Goal: Use online tool/utility: Utilize a website feature to perform a specific function

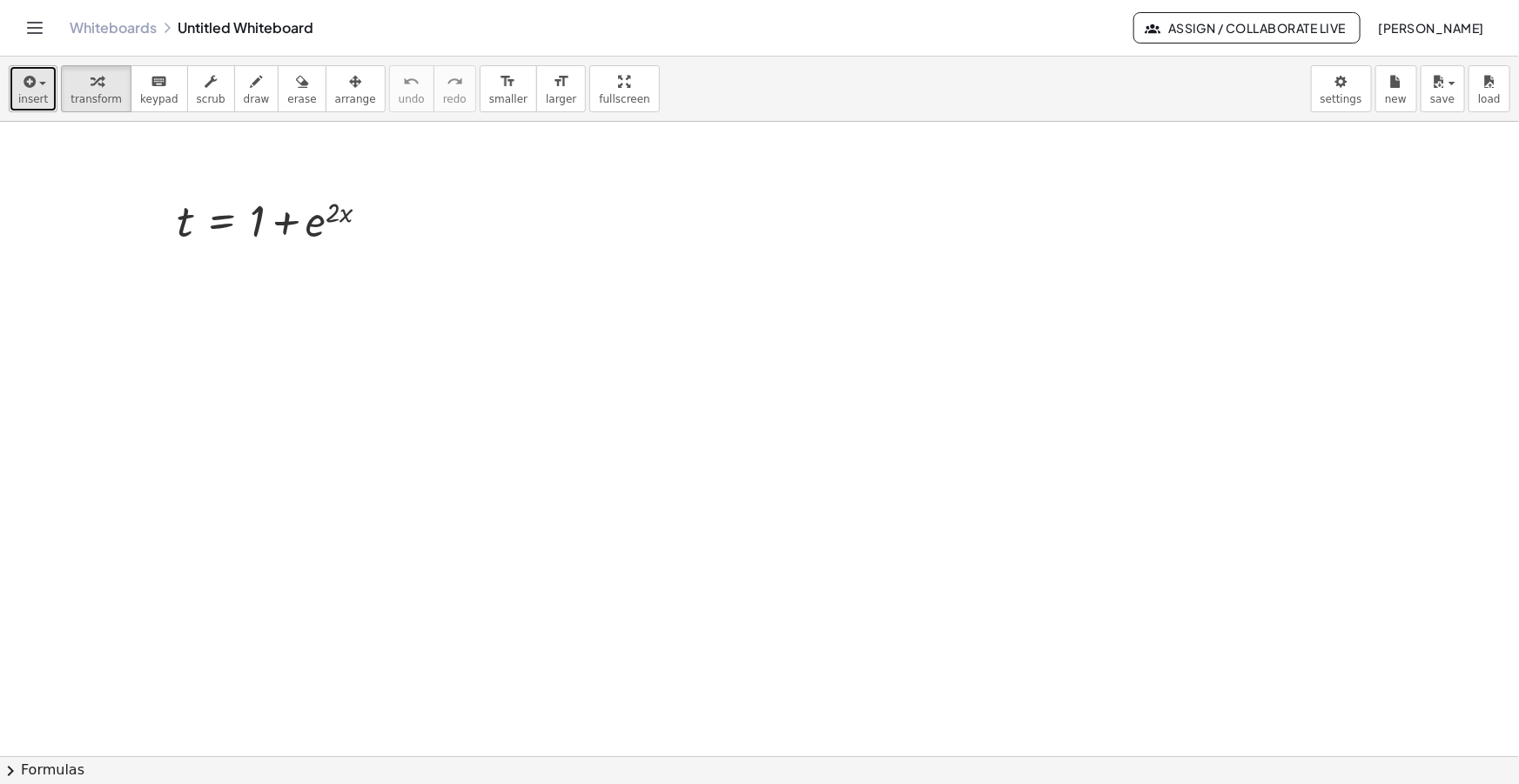
click at [41, 75] on div "button" at bounding box center [33, 81] width 30 height 21
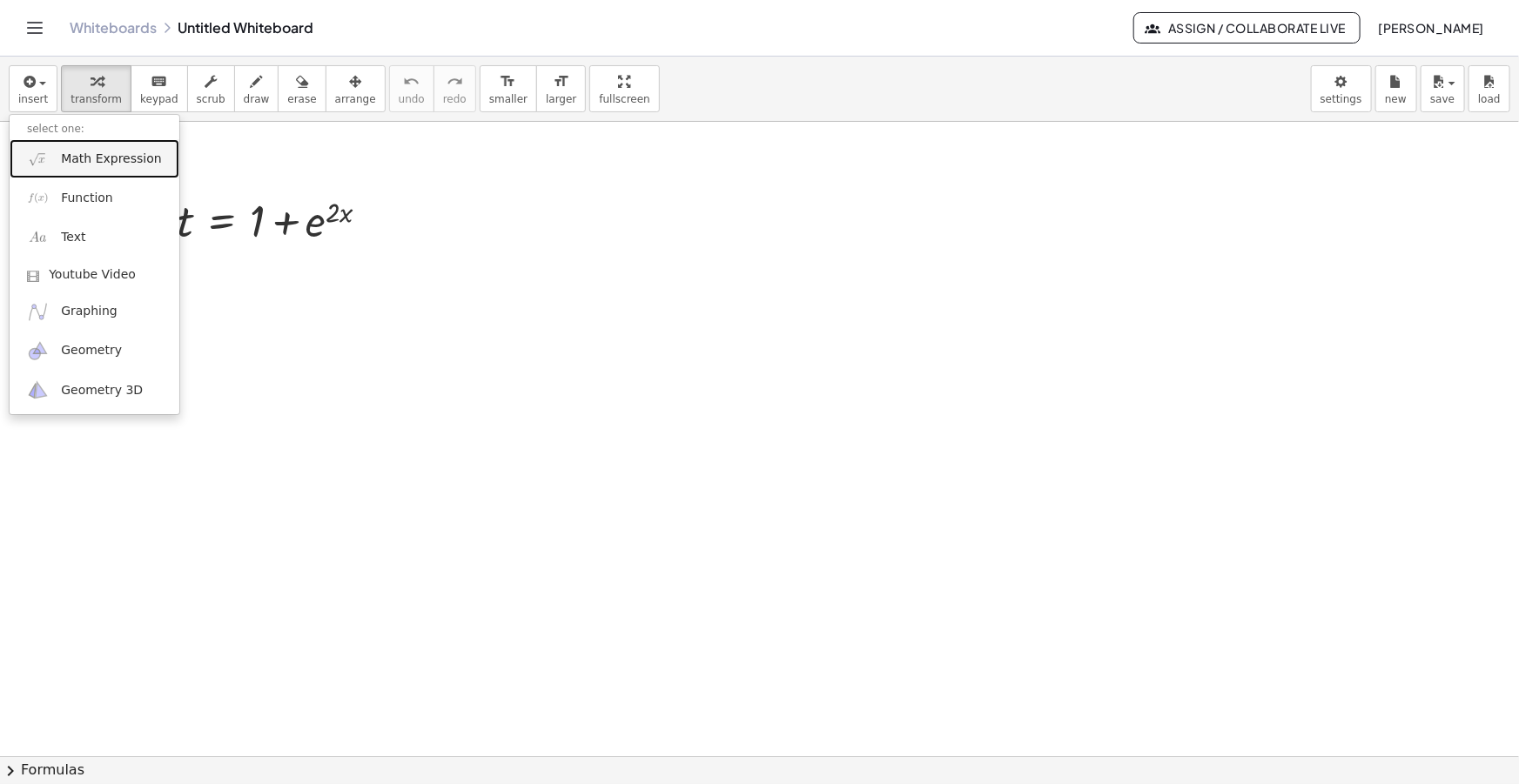
click at [84, 155] on span "Math Expression" at bounding box center [111, 159] width 100 height 17
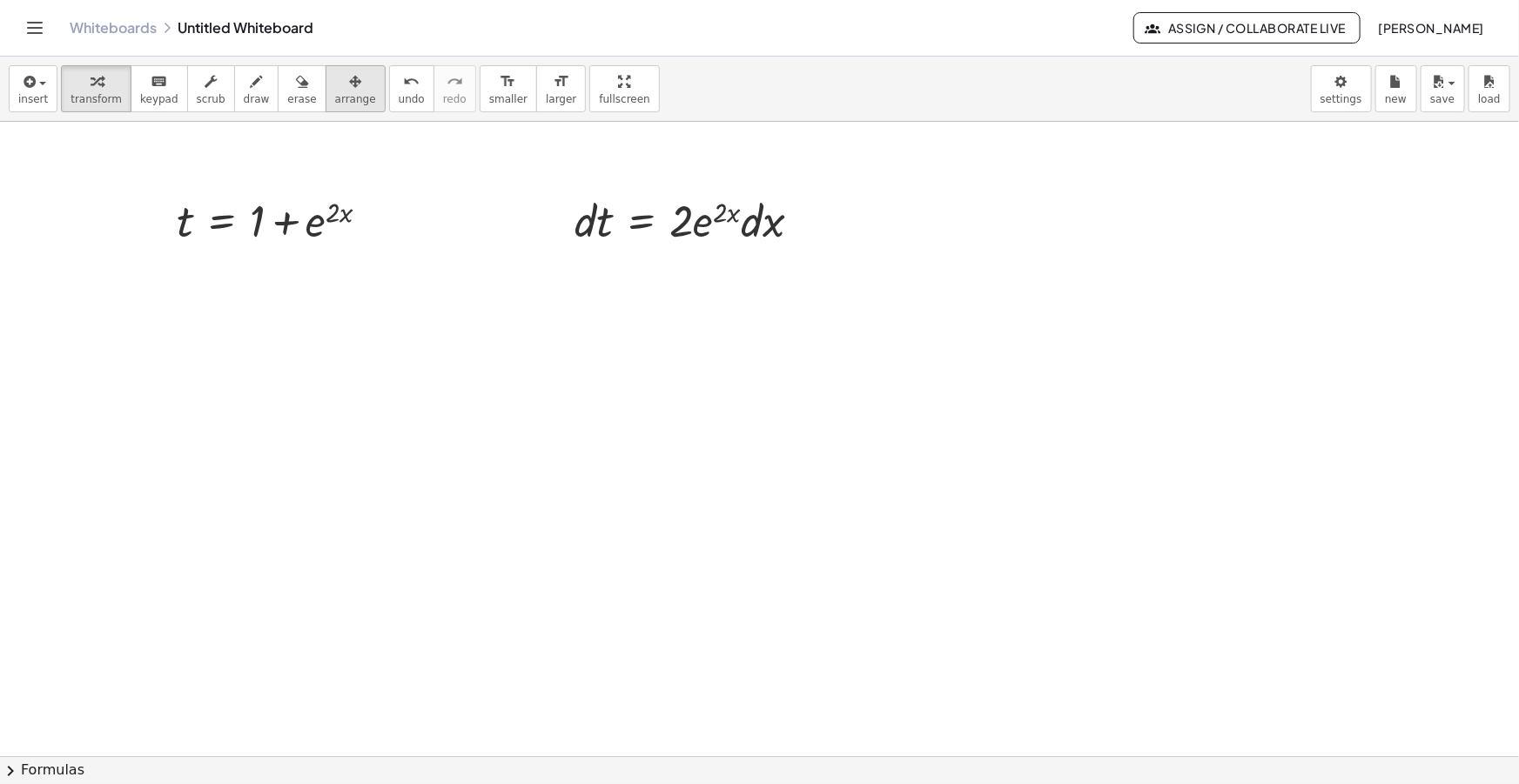
click at [341, 76] on div "button" at bounding box center [355, 81] width 41 height 21
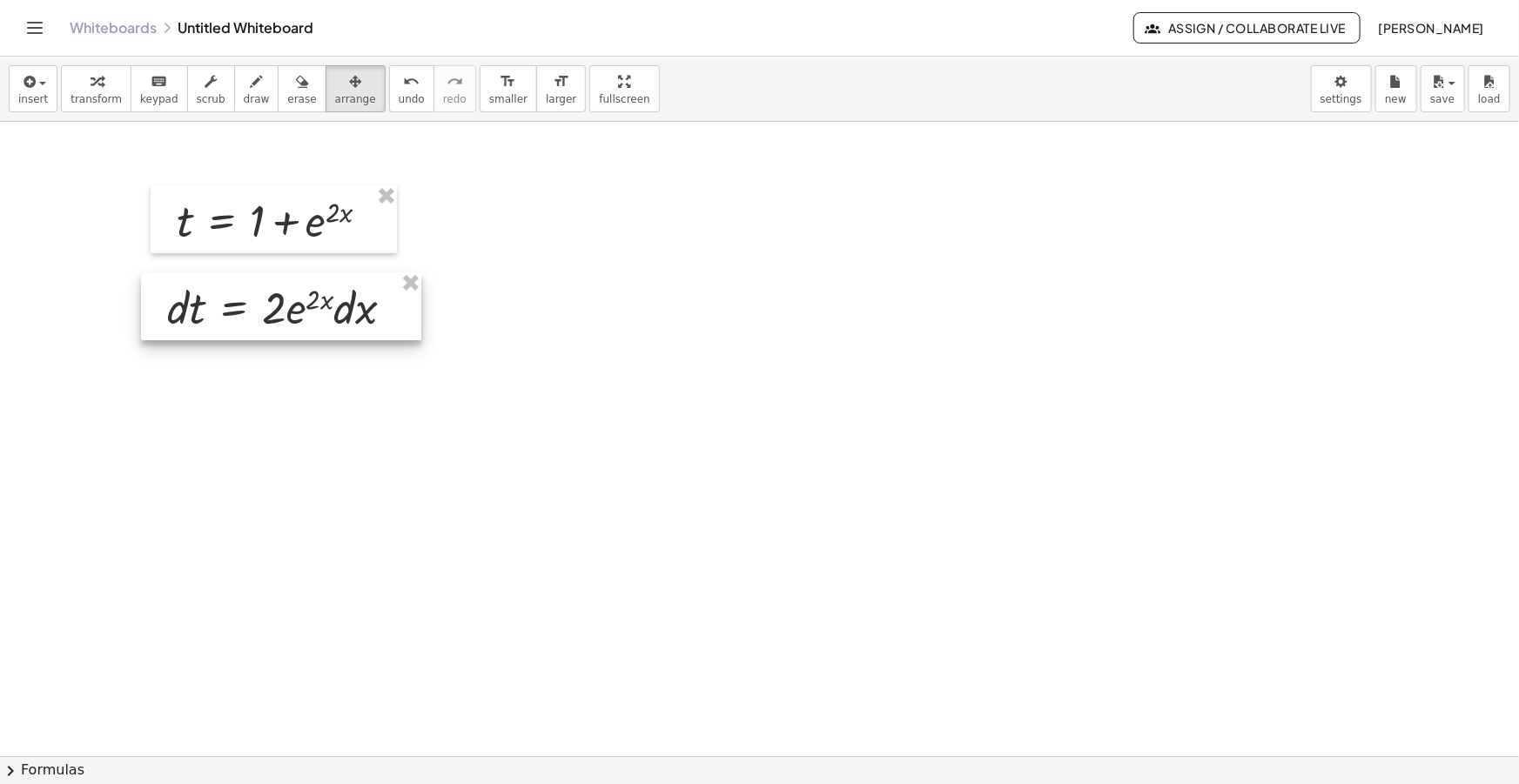
drag, startPoint x: 686, startPoint y: 225, endPoint x: 278, endPoint y: 312, distance: 417.2
click at [278, 312] on div at bounding box center [280, 306] width 280 height 68
click at [324, 305] on div at bounding box center [280, 306] width 280 height 68
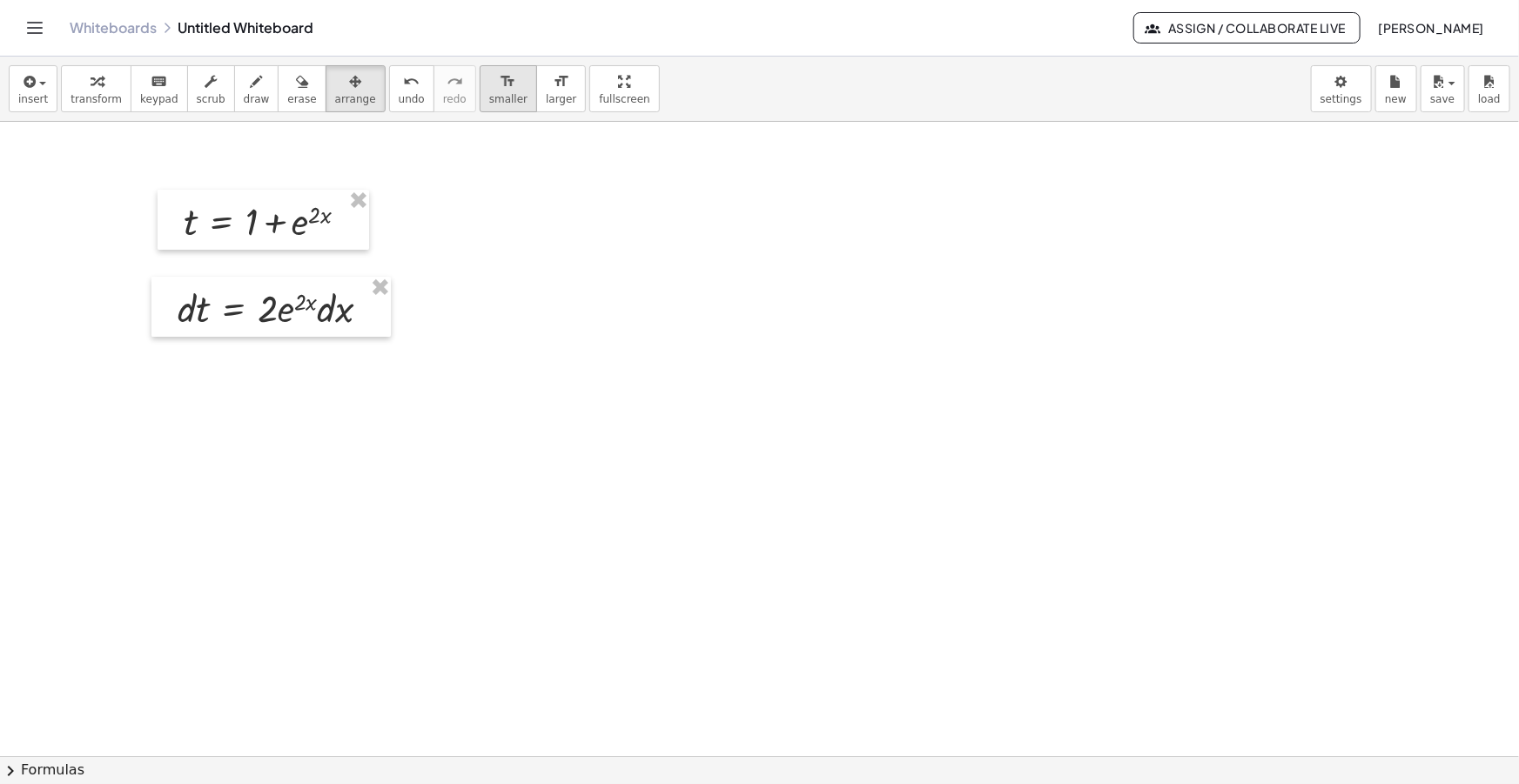
click at [489, 95] on span "smaller" at bounding box center [508, 98] width 38 height 12
click at [303, 309] on div at bounding box center [270, 303] width 239 height 60
click at [244, 90] on div "button" at bounding box center [256, 81] width 26 height 21
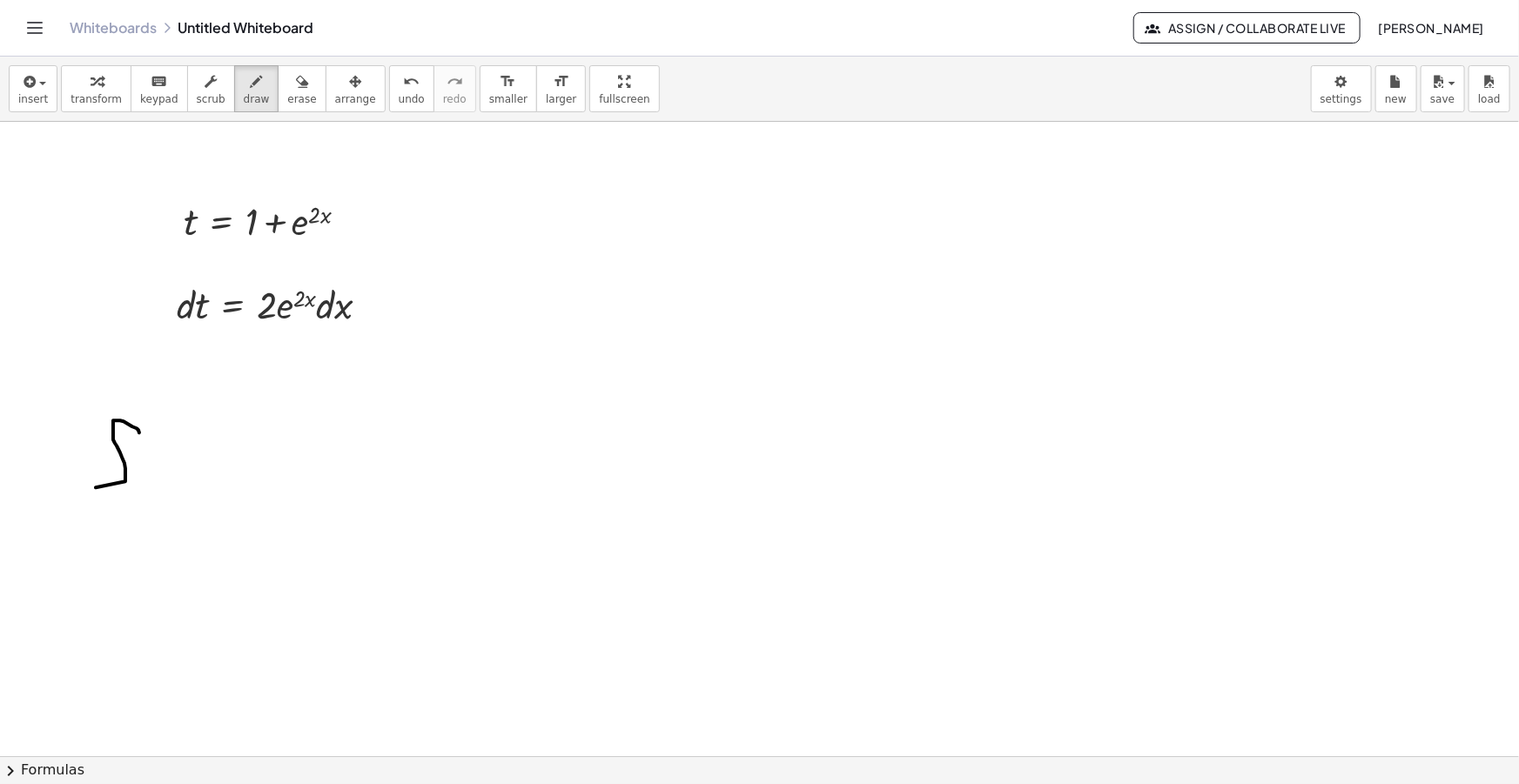
drag, startPoint x: 125, startPoint y: 480, endPoint x: 140, endPoint y: 434, distance: 48.4
click at [34, 88] on div "button" at bounding box center [33, 81] width 30 height 21
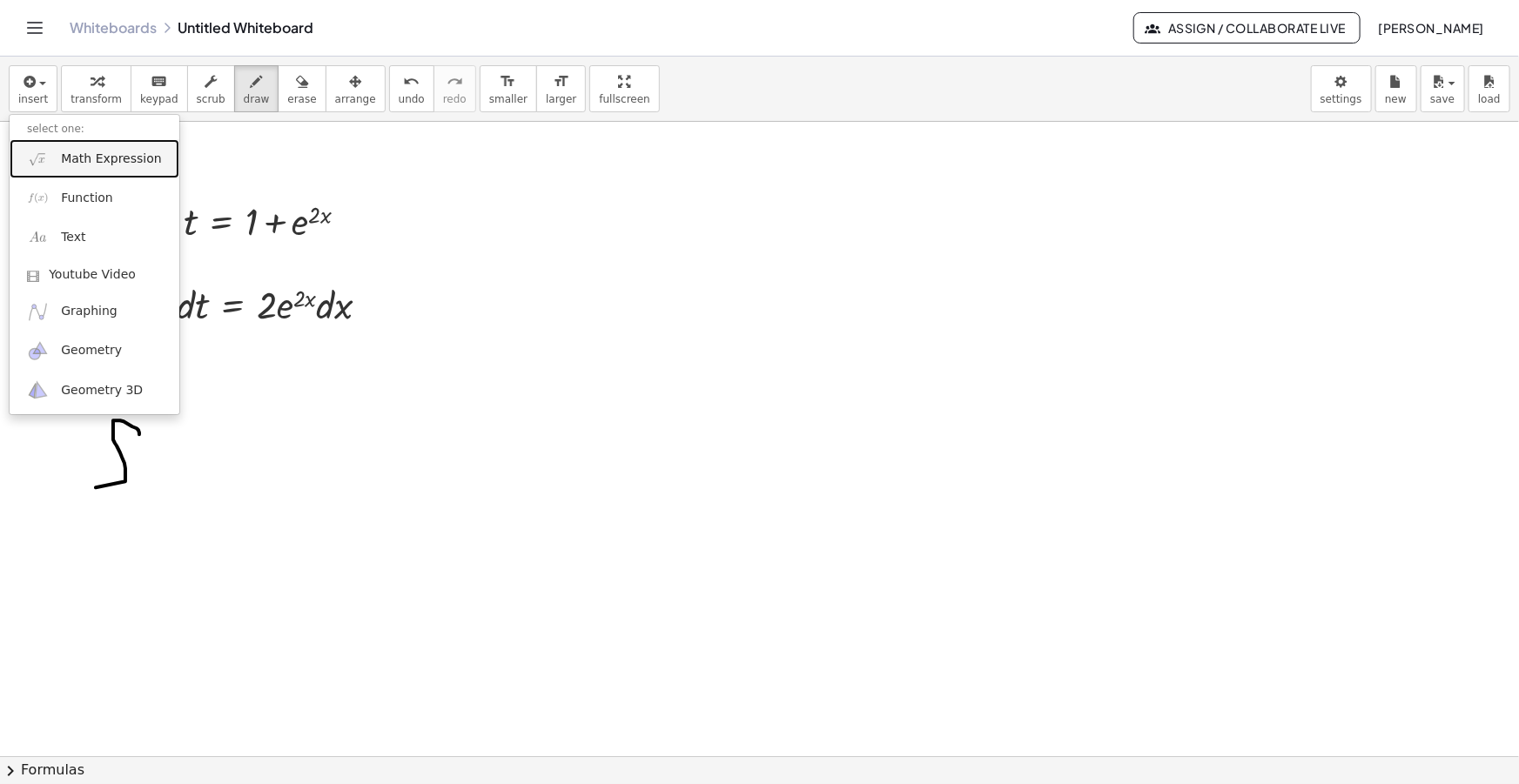
click at [82, 162] on span "Math Expression" at bounding box center [111, 159] width 100 height 17
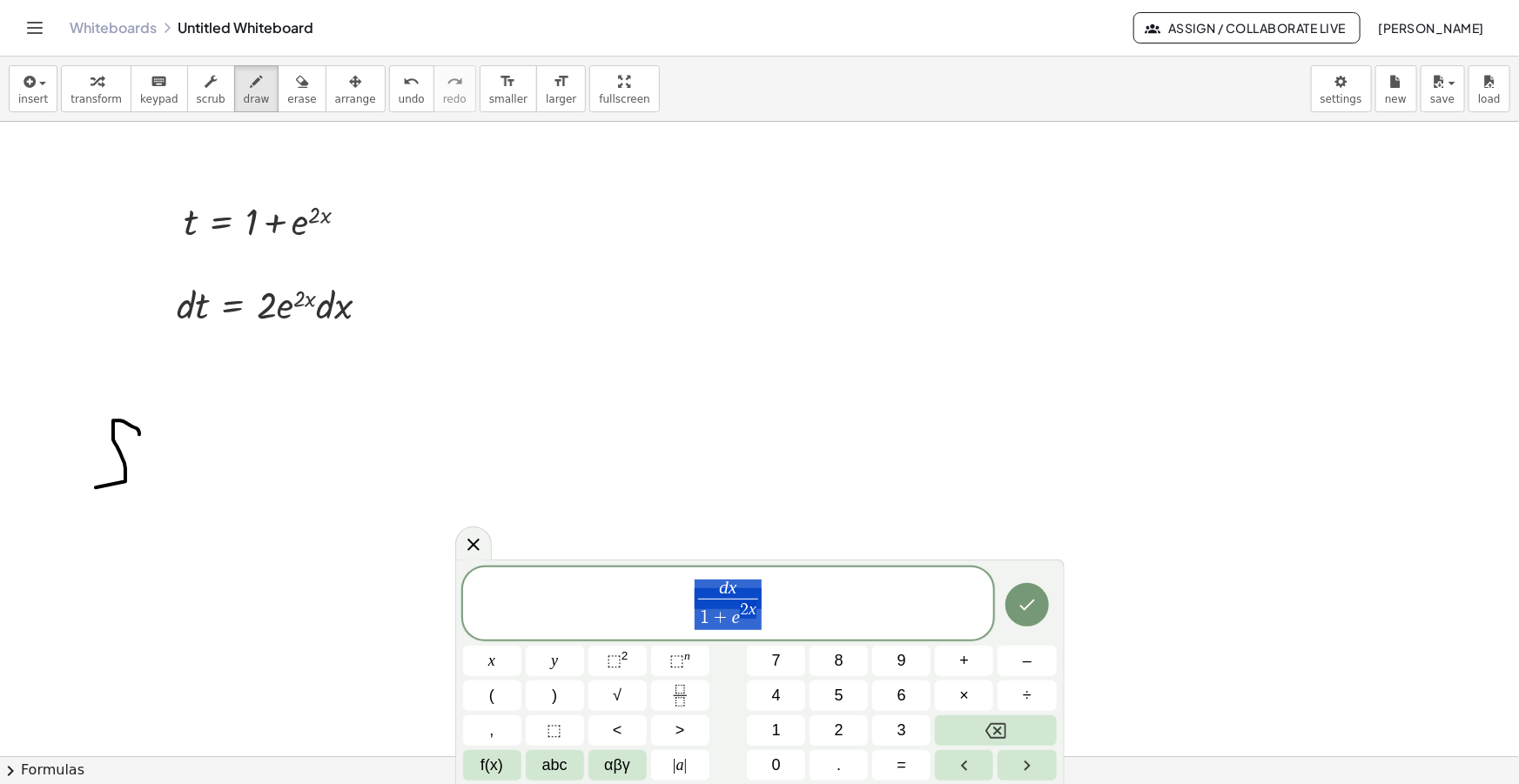
drag, startPoint x: 771, startPoint y: 601, endPoint x: 518, endPoint y: 611, distance: 253.2
click at [518, 611] on span "d x 1 + e 2 x ​" at bounding box center [728, 604] width 531 height 54
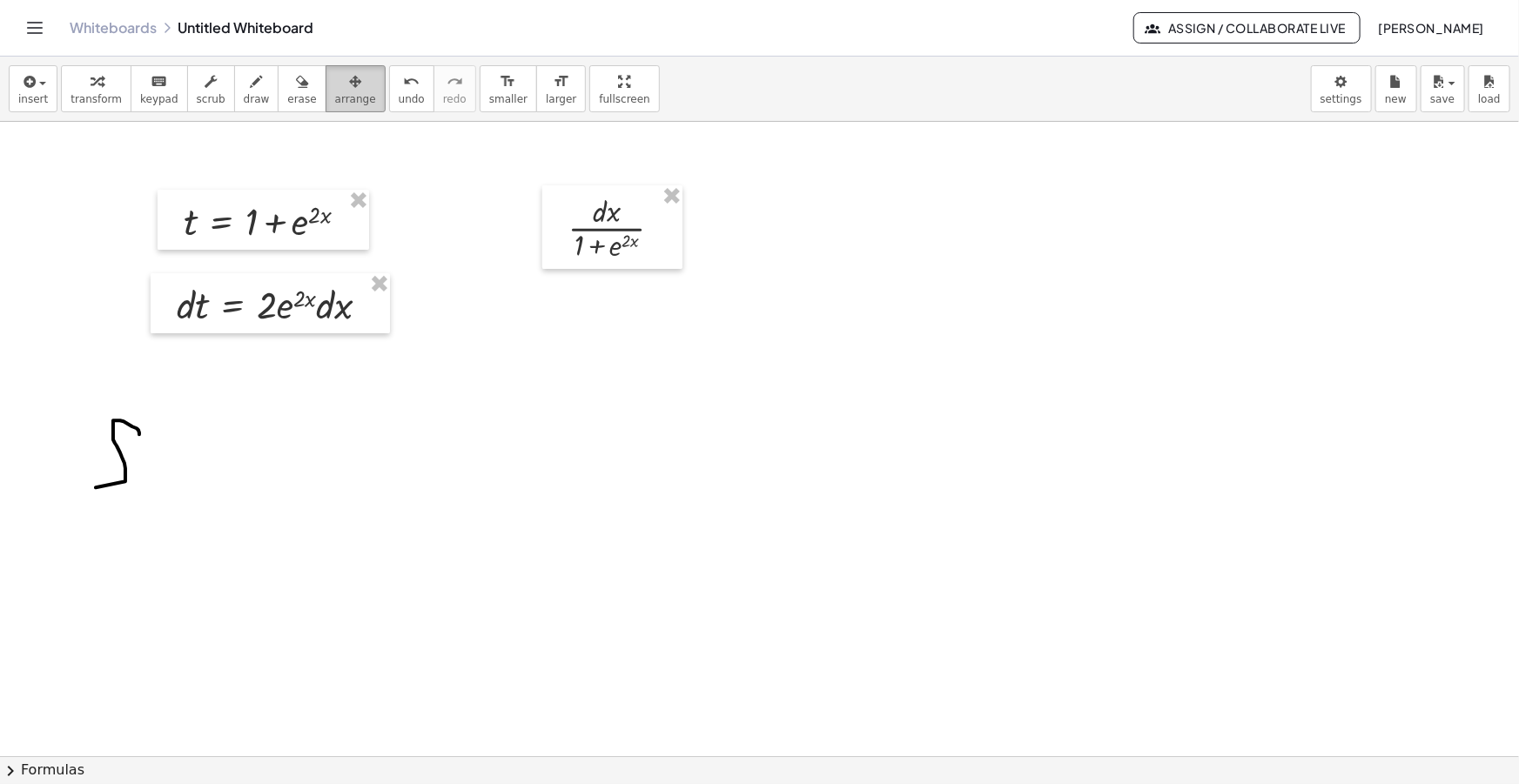
click at [335, 93] on span "arrange" at bounding box center [355, 98] width 41 height 12
drag, startPoint x: 612, startPoint y: 239, endPoint x: 198, endPoint y: 473, distance: 475.6
click at [198, 473] on div at bounding box center [199, 463] width 141 height 83
click at [244, 98] on span "draw" at bounding box center [256, 98] width 26 height 12
drag, startPoint x: 254, startPoint y: 464, endPoint x: 275, endPoint y: 463, distance: 21.0
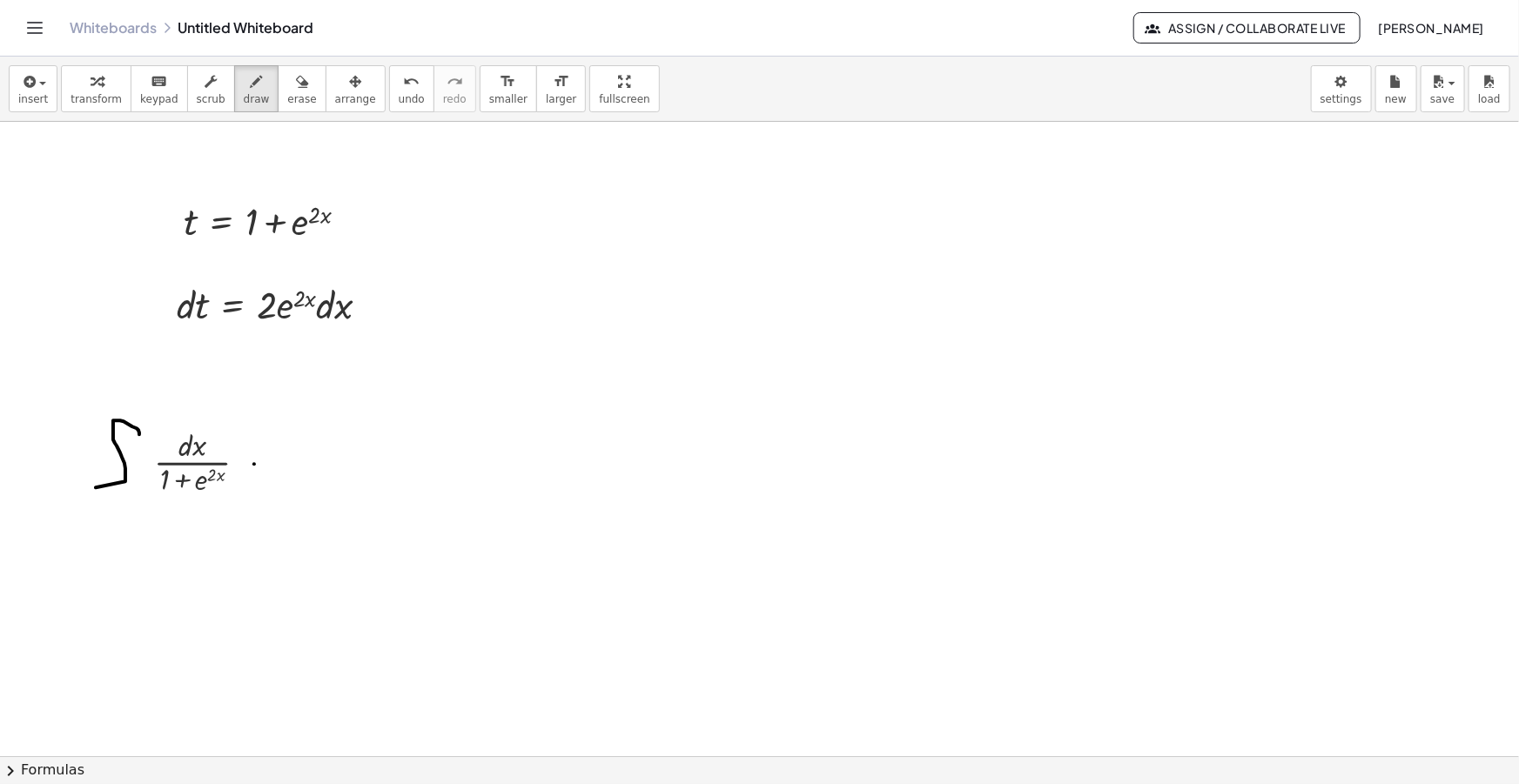
drag, startPoint x: 265, startPoint y: 475, endPoint x: 276, endPoint y: 476, distance: 11.0
drag, startPoint x: 286, startPoint y: 495, endPoint x: 310, endPoint y: 422, distance: 76.8
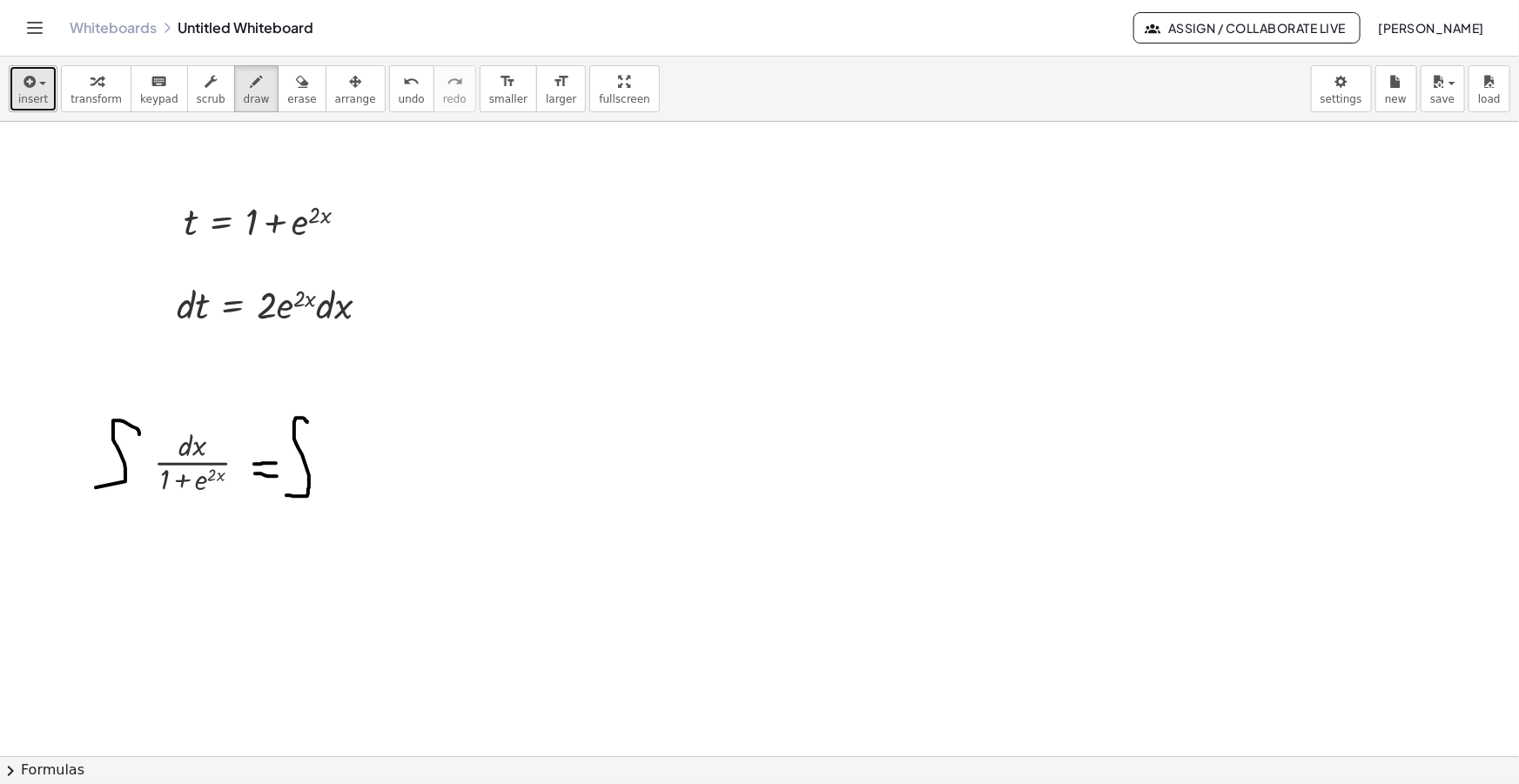
click at [39, 84] on span "button" at bounding box center [42, 84] width 7 height 4
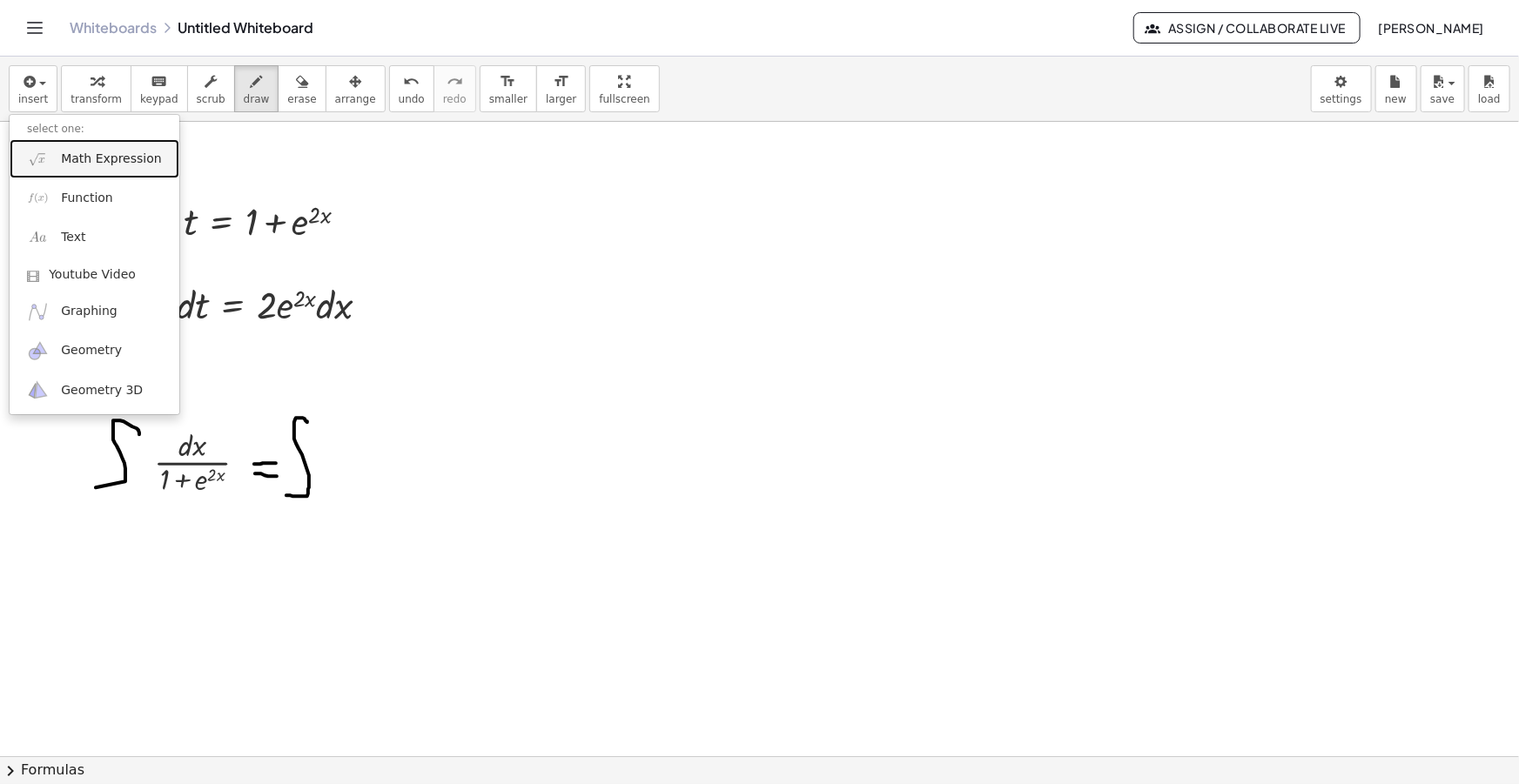
click at [89, 159] on span "Math Expression" at bounding box center [111, 159] width 100 height 17
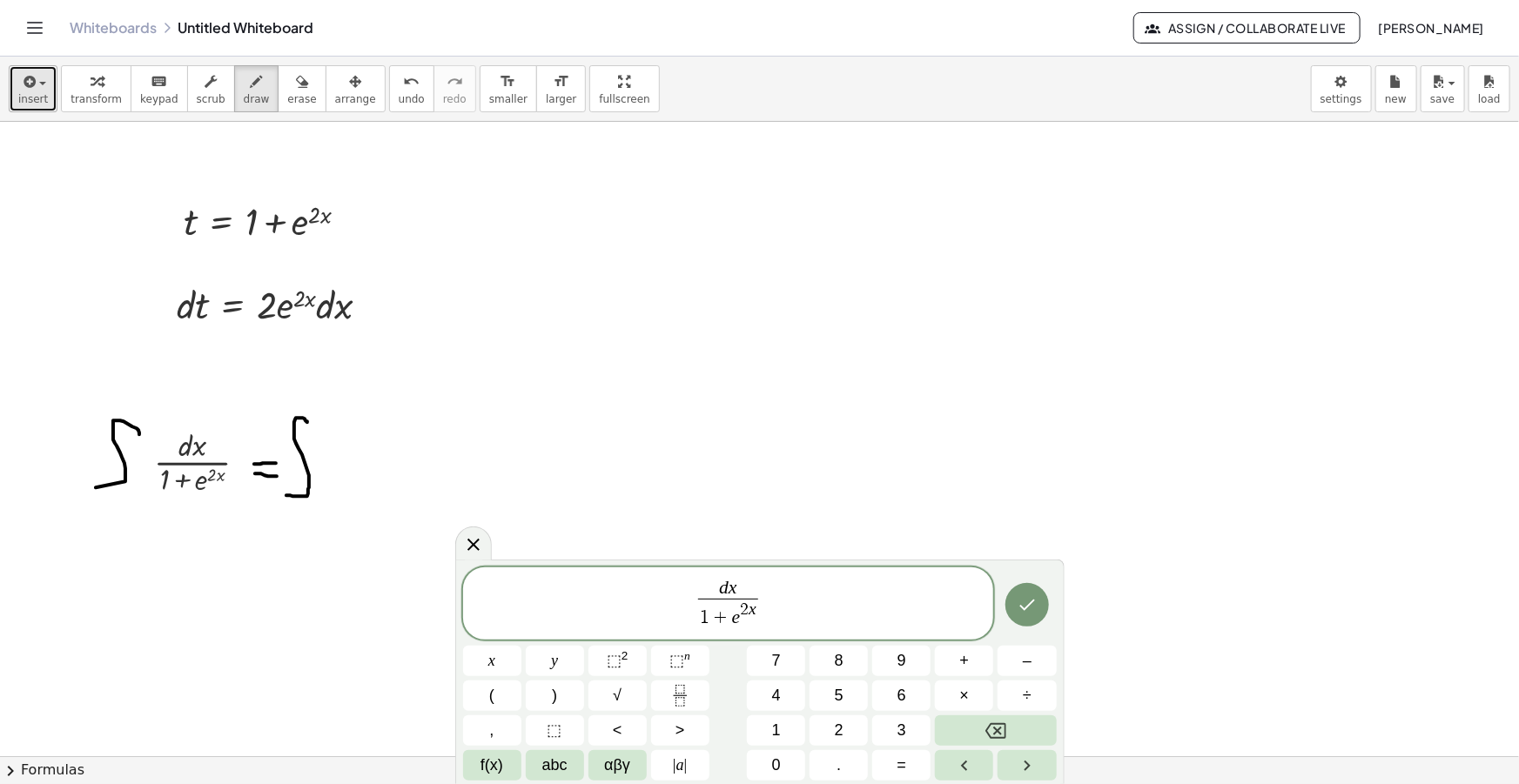
click at [32, 91] on icon "button" at bounding box center [28, 82] width 15 height 21
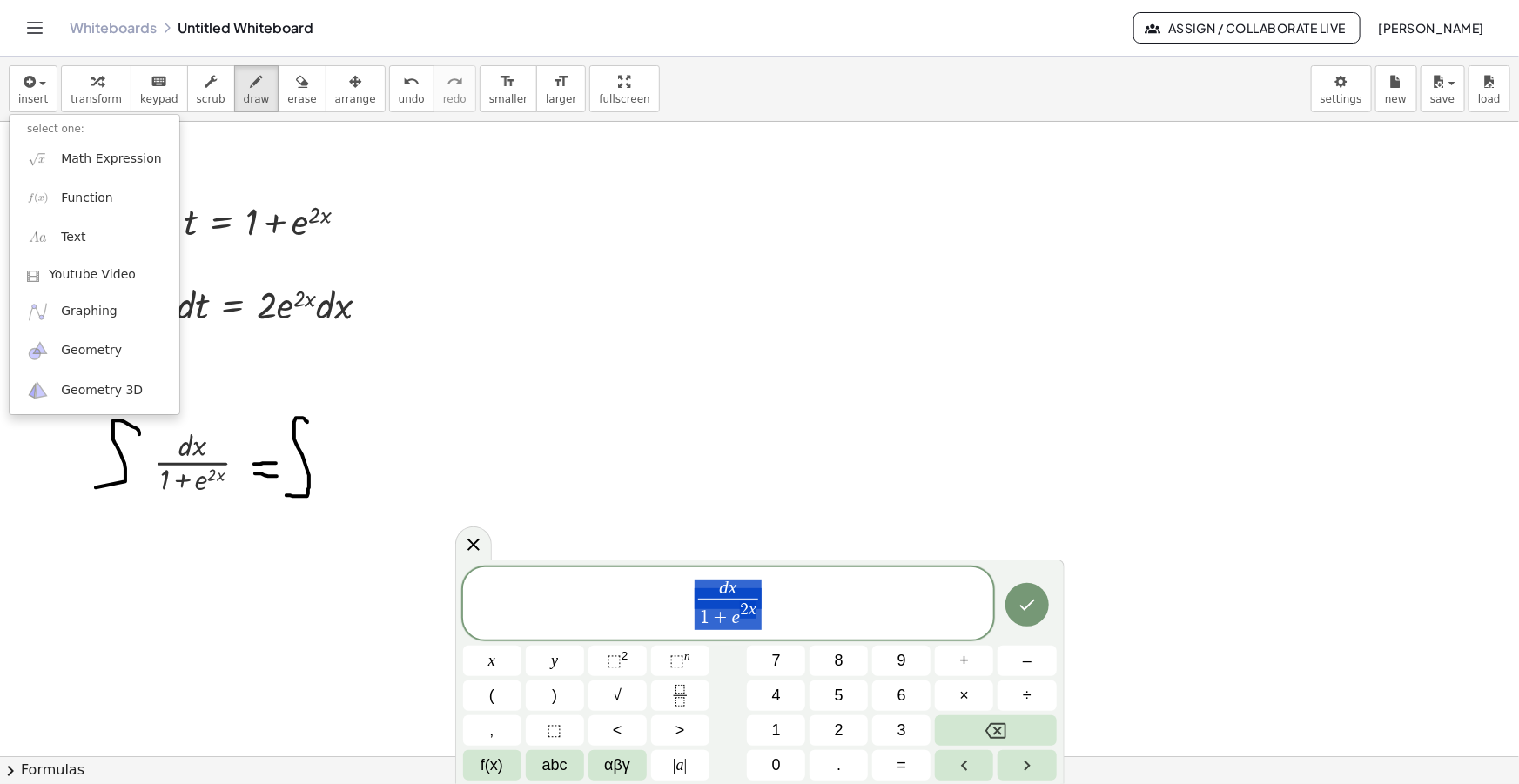
drag, startPoint x: 798, startPoint y: 613, endPoint x: 635, endPoint y: 613, distance: 163.0
click at [635, 613] on span "d x 1 + e 2 x ​" at bounding box center [728, 604] width 531 height 54
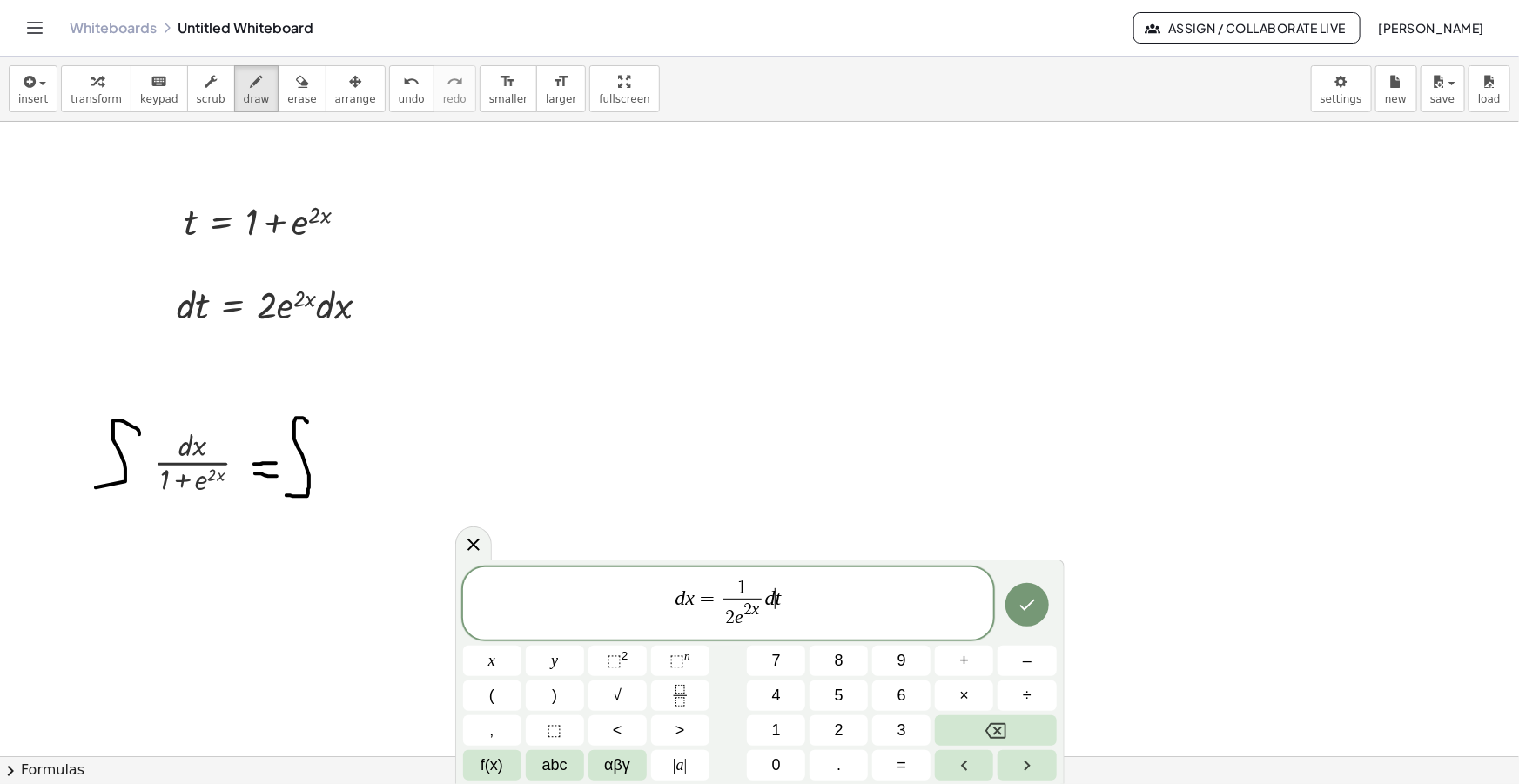
click at [826, 609] on span "d x = 1 2 e 2 x ​ d ​ t" at bounding box center [728, 604] width 531 height 54
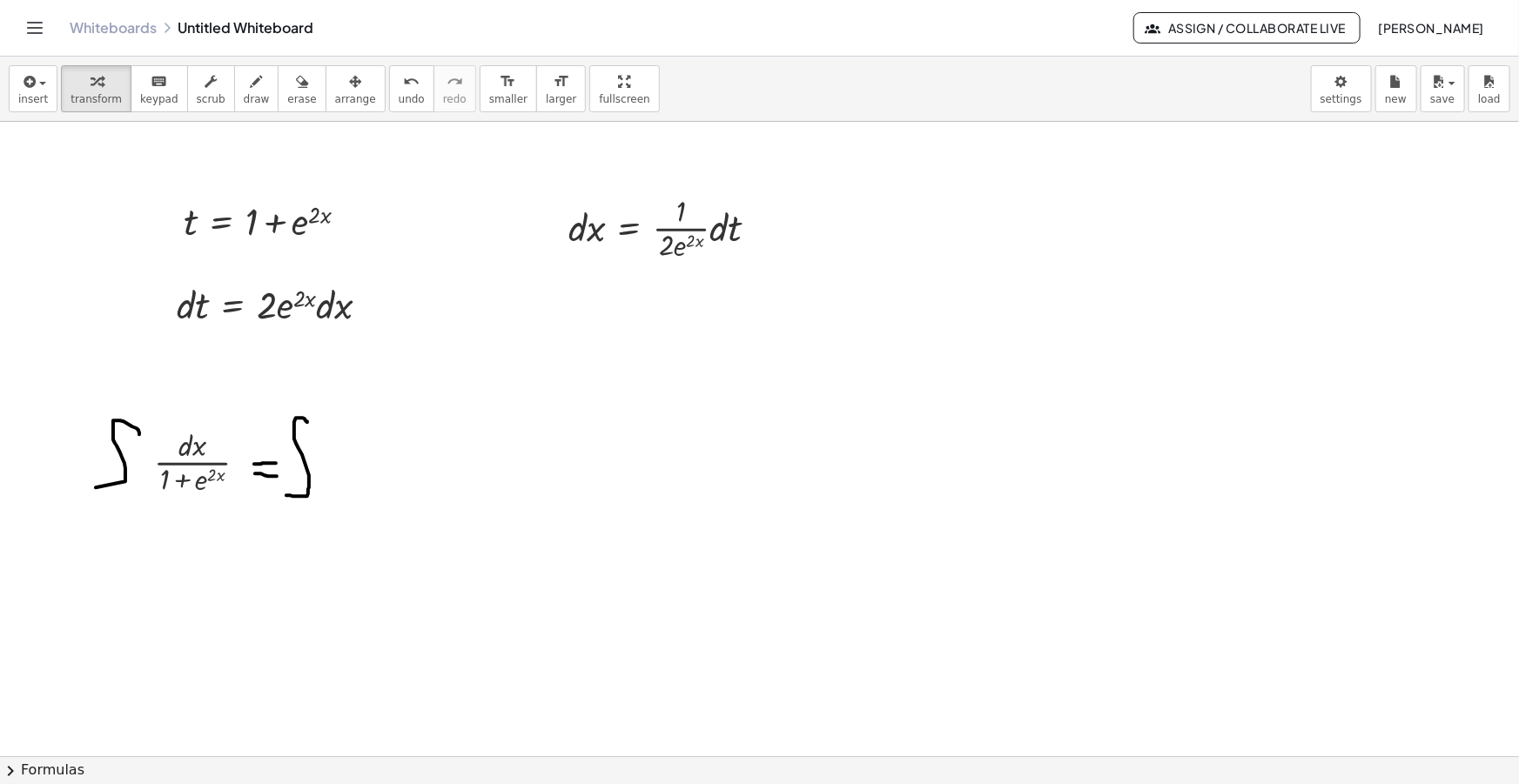
drag, startPoint x: 335, startPoint y: 82, endPoint x: 434, endPoint y: 170, distance: 132.5
click at [335, 82] on div "button" at bounding box center [355, 81] width 41 height 21
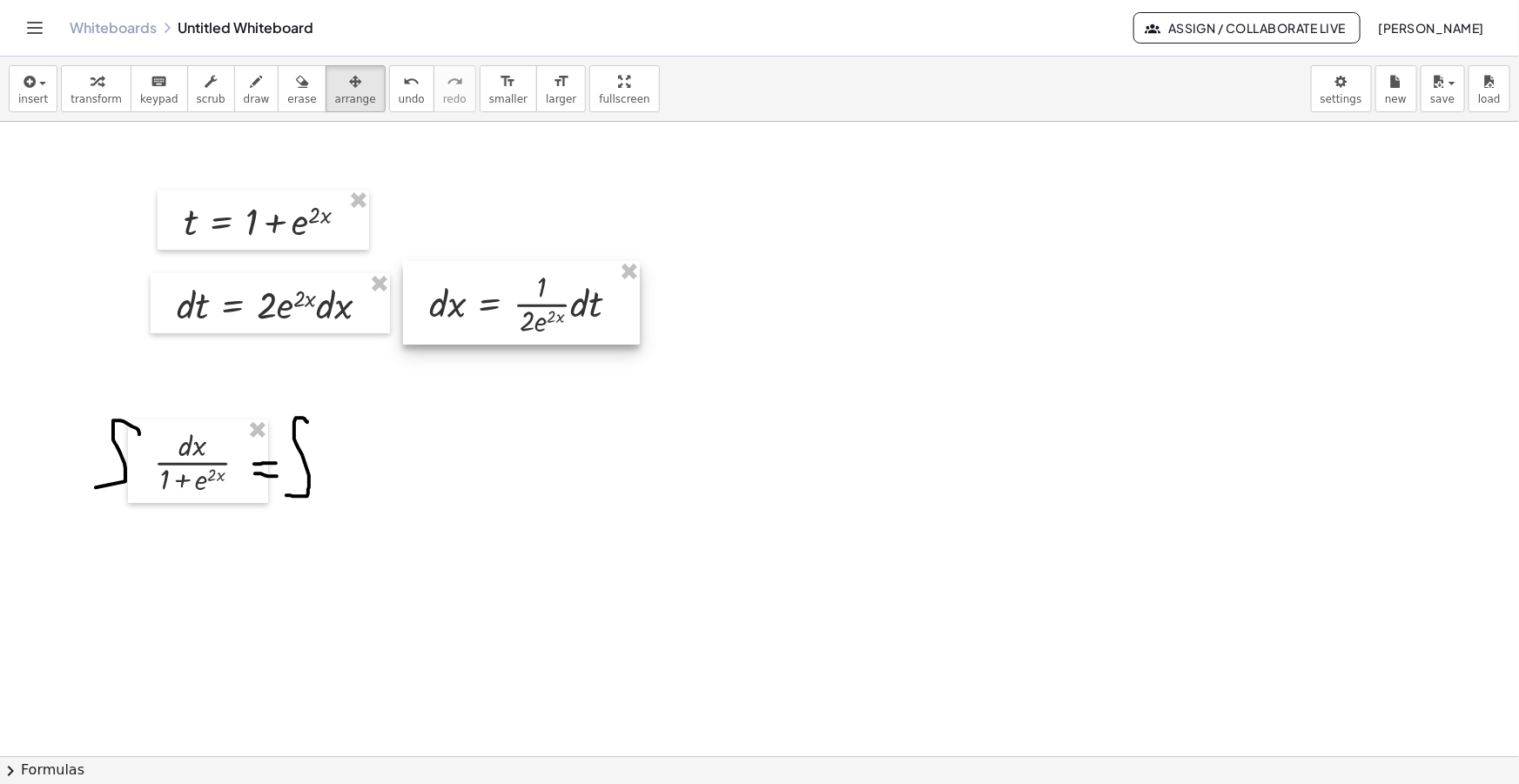
drag, startPoint x: 672, startPoint y: 247, endPoint x: 534, endPoint y: 322, distance: 157.1
click at [534, 322] on div at bounding box center [521, 302] width 237 height 83
click at [40, 93] on span "insert" at bounding box center [33, 98] width 30 height 12
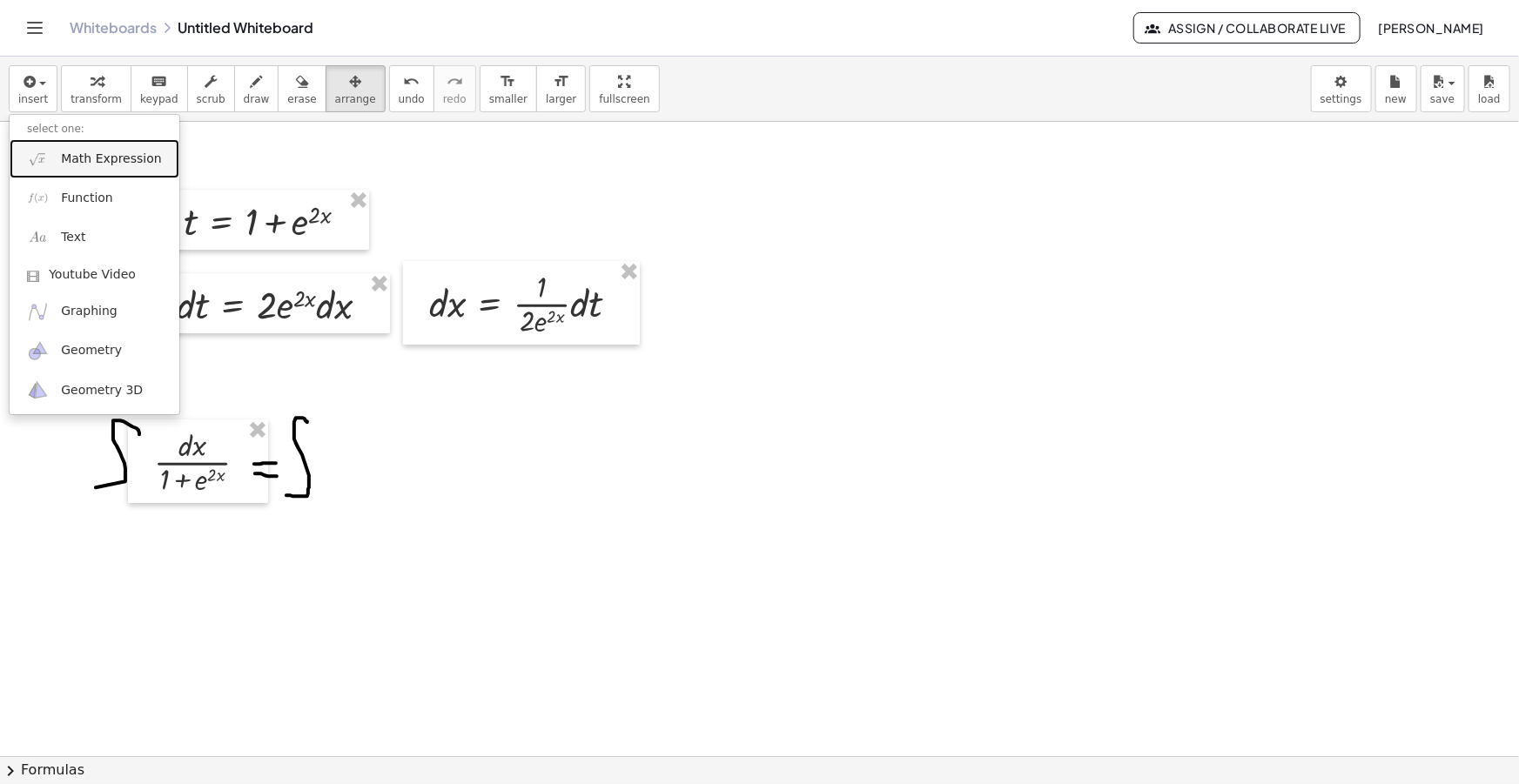
click at [89, 164] on span "Math Expression" at bounding box center [111, 159] width 100 height 17
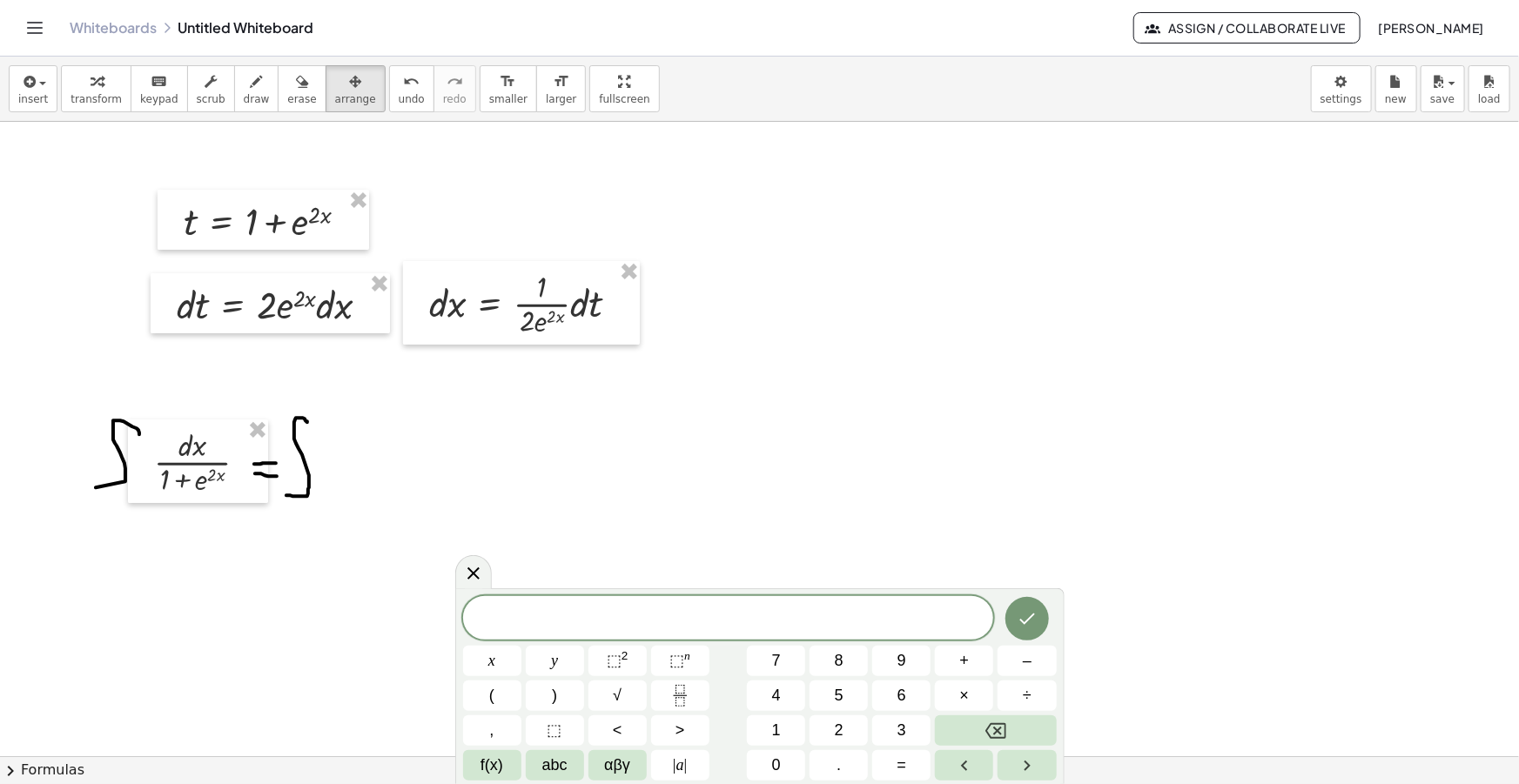
click at [721, 618] on span "​" at bounding box center [728, 619] width 531 height 24
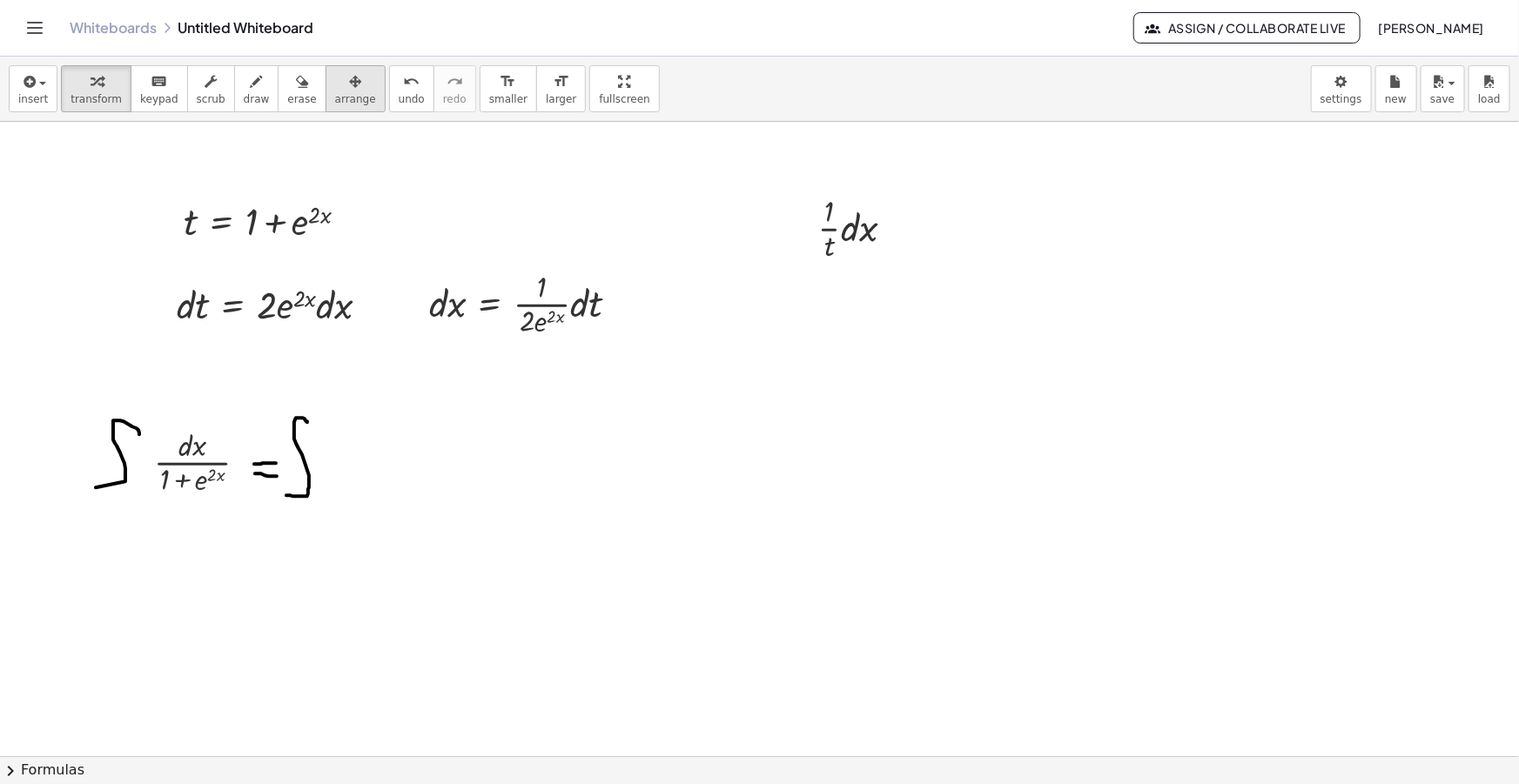
click at [336, 101] on span "arrange" at bounding box center [355, 98] width 41 height 12
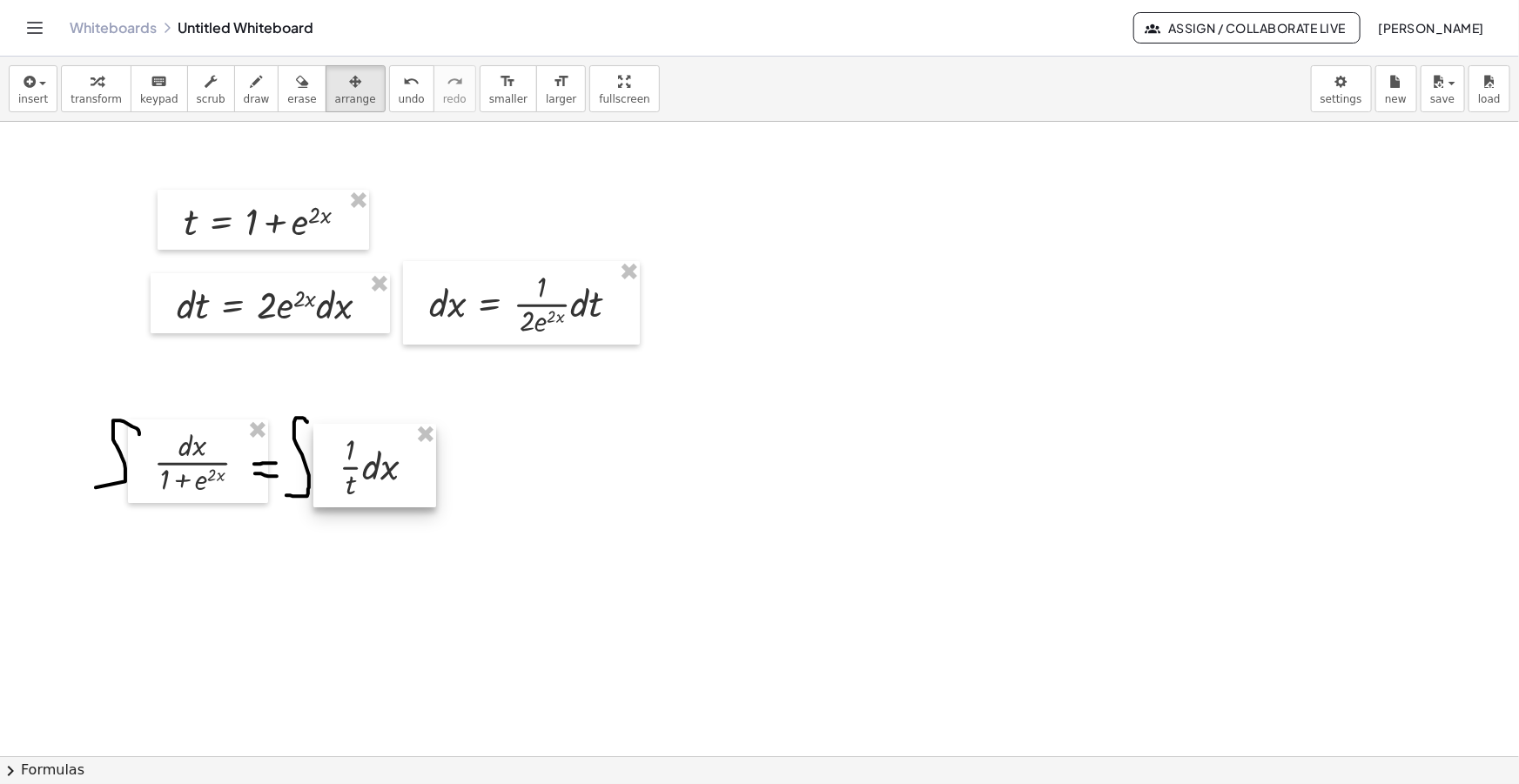
drag, startPoint x: 854, startPoint y: 223, endPoint x: 373, endPoint y: 460, distance: 536.2
click at [373, 460] on div at bounding box center [375, 465] width 122 height 83
click at [244, 97] on span "draw" at bounding box center [256, 98] width 26 height 12
drag, startPoint x: 424, startPoint y: 465, endPoint x: 434, endPoint y: 463, distance: 10.2
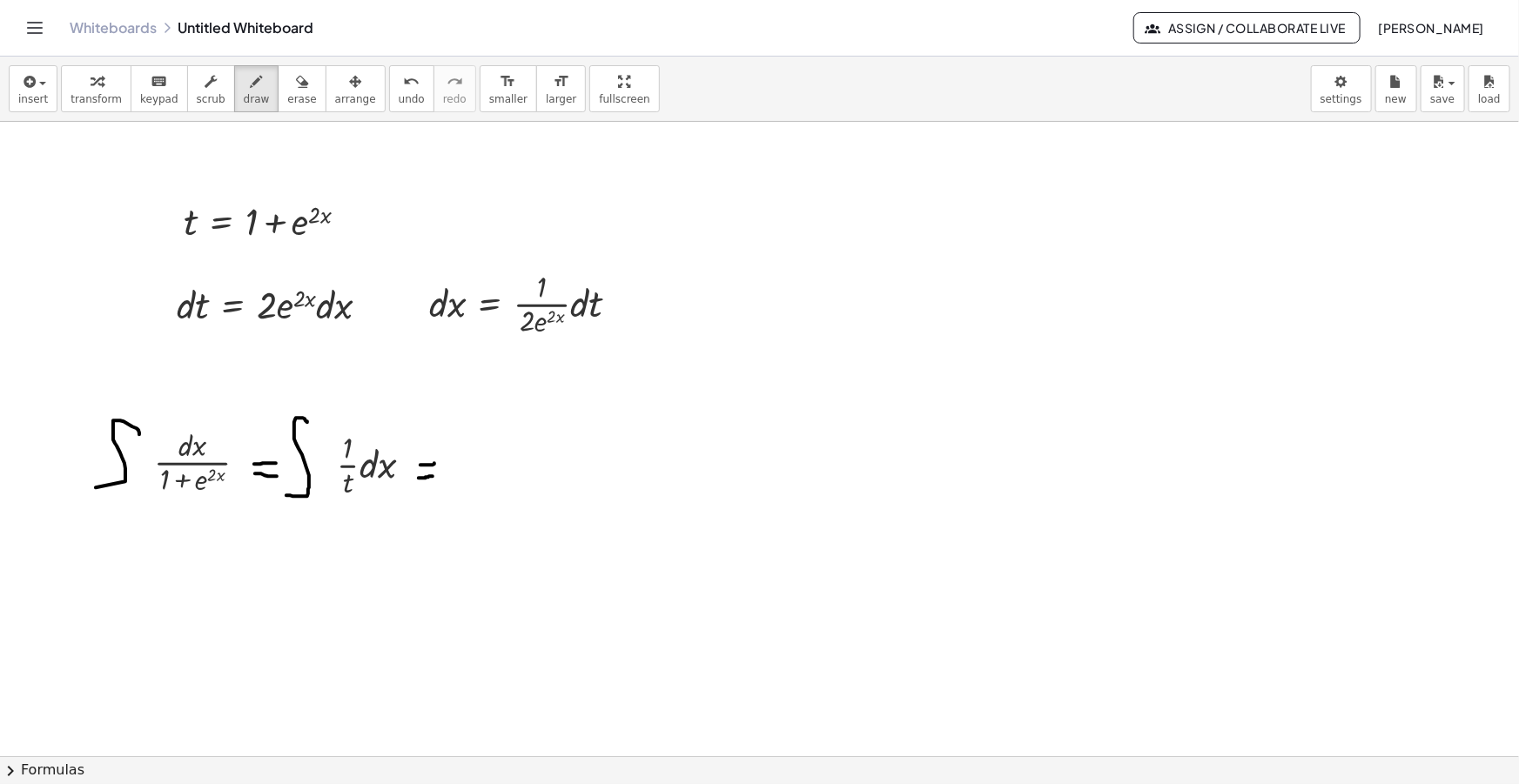
drag, startPoint x: 419, startPoint y: 478, endPoint x: 432, endPoint y: 476, distance: 13.2
drag, startPoint x: 456, startPoint y: 505, endPoint x: 491, endPoint y: 425, distance: 87.3
click at [31, 88] on icon "button" at bounding box center [28, 82] width 15 height 21
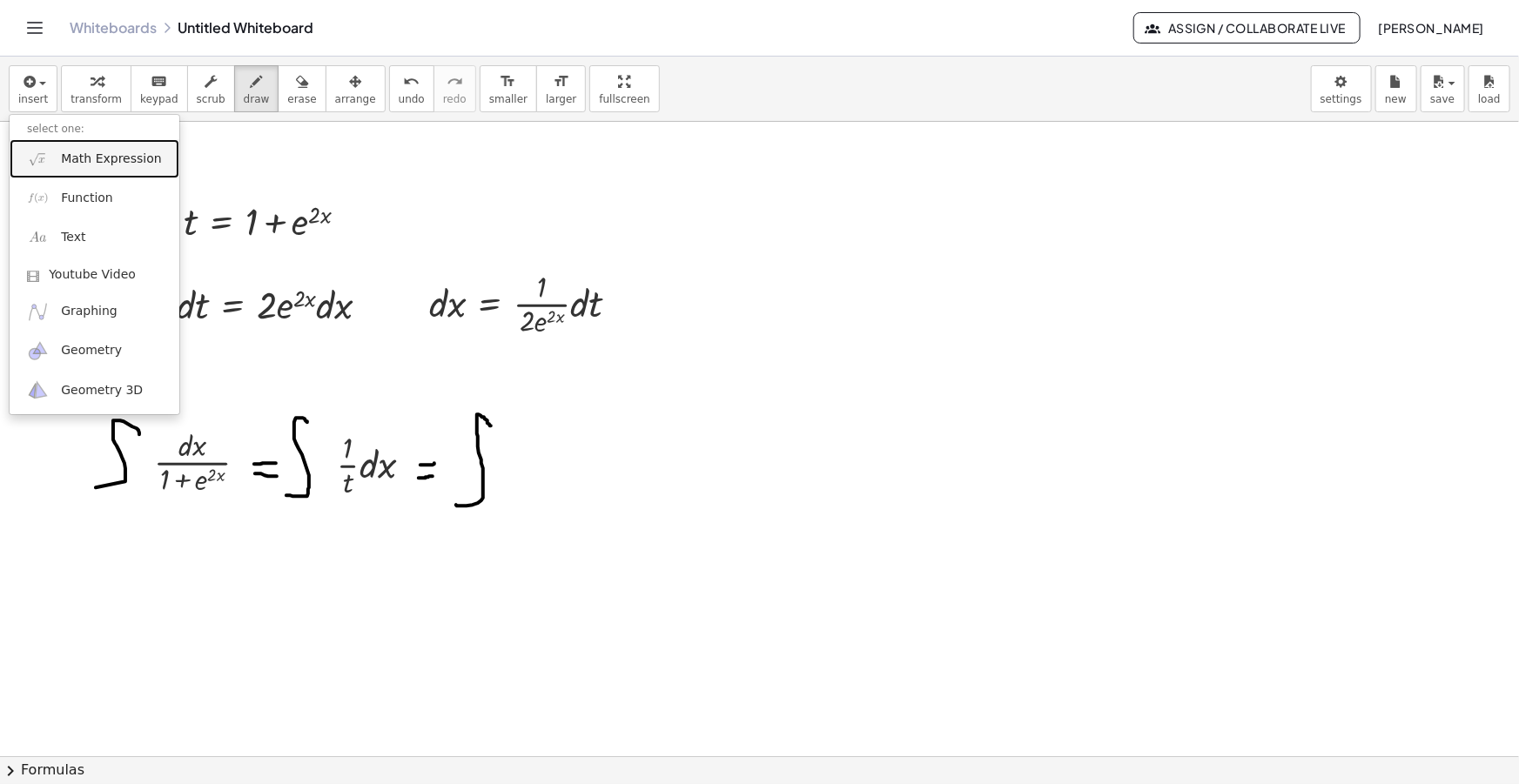
click at [78, 157] on span "Math Expression" at bounding box center [111, 159] width 100 height 17
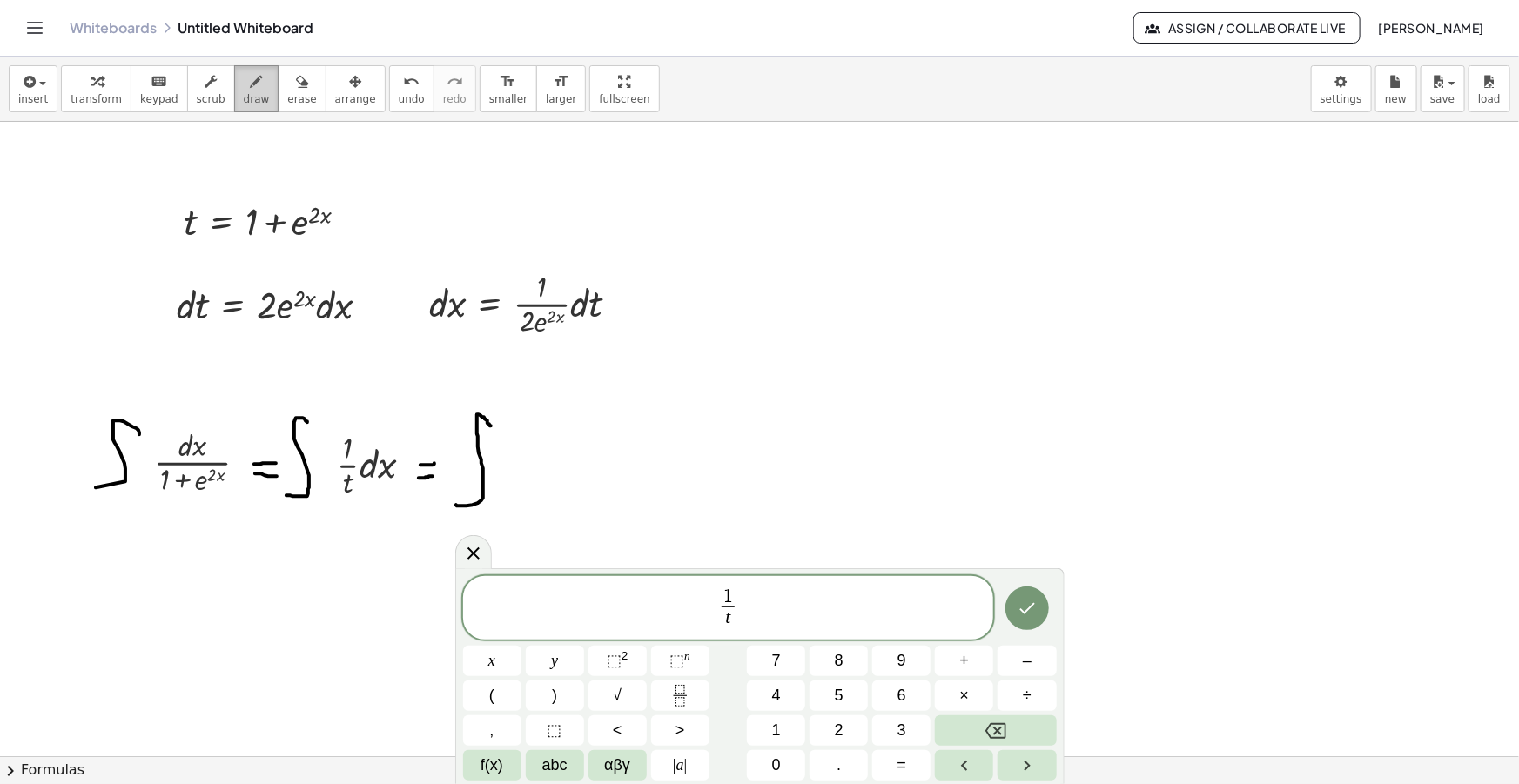
click at [251, 89] on icon "button" at bounding box center [256, 82] width 12 height 21
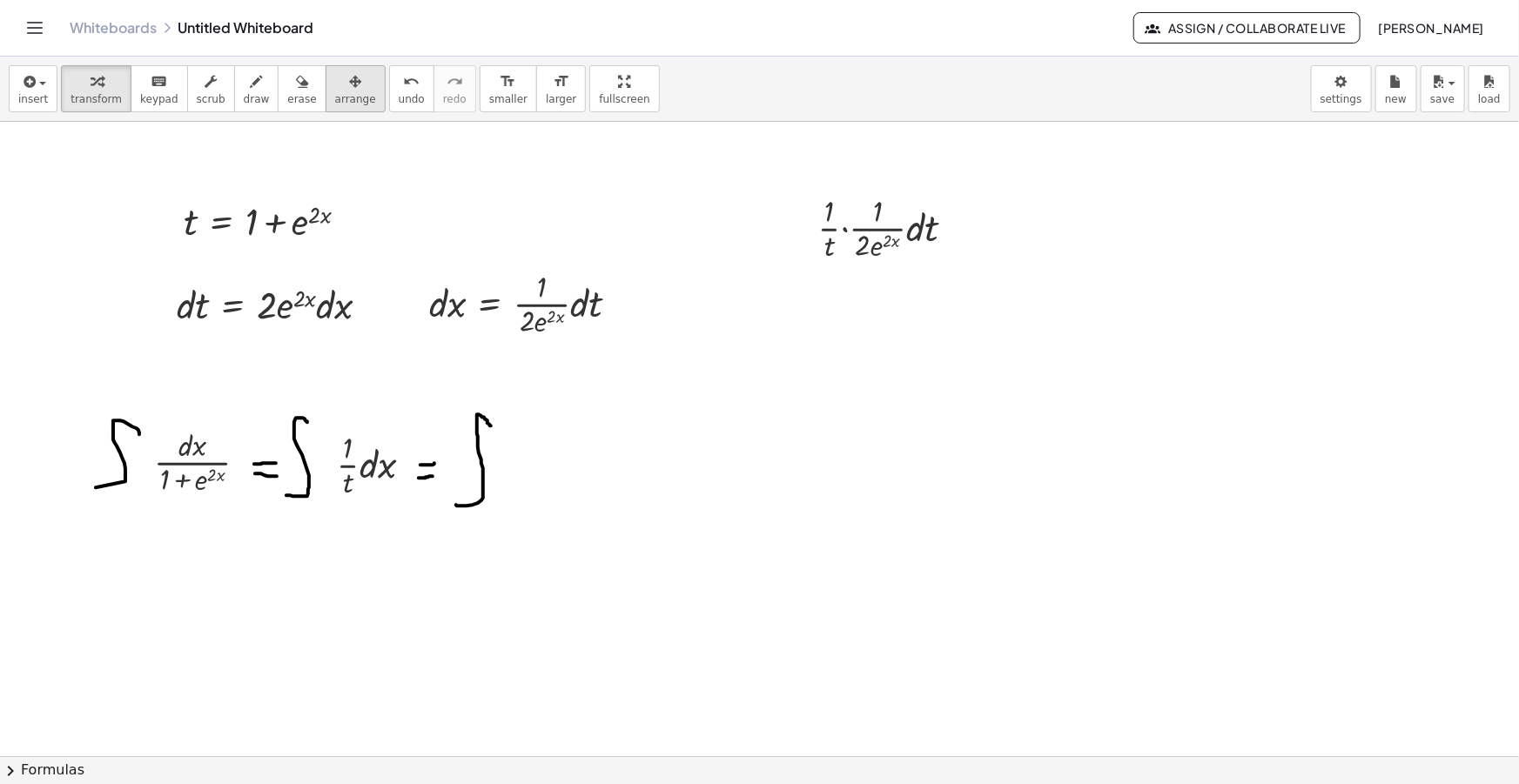
click at [335, 89] on div "button" at bounding box center [355, 81] width 41 height 21
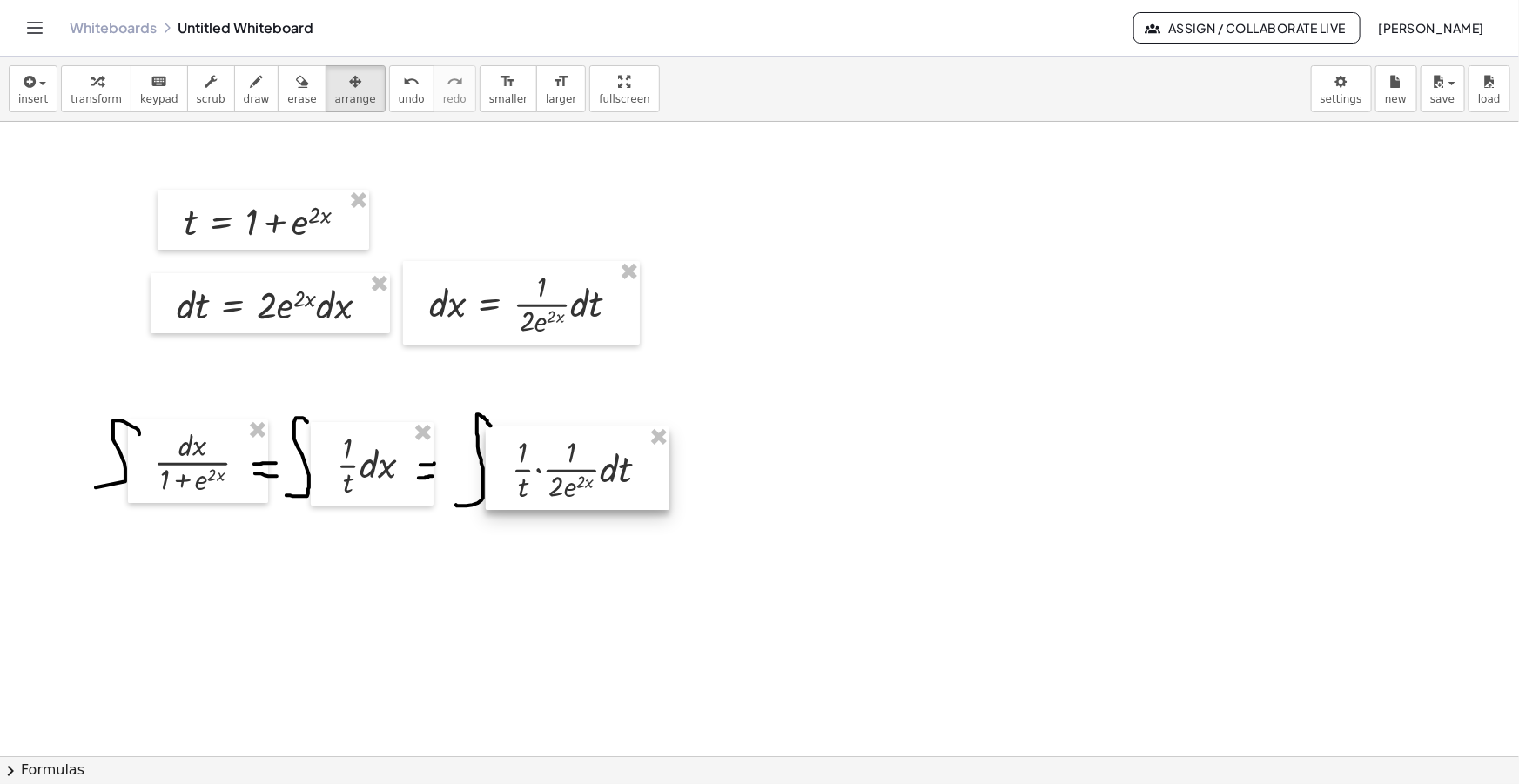
drag, startPoint x: 927, startPoint y: 248, endPoint x: 644, endPoint y: 476, distance: 363.4
click at [644, 476] on div at bounding box center [578, 468] width 184 height 83
click at [287, 72] on div "button" at bounding box center [301, 81] width 29 height 21
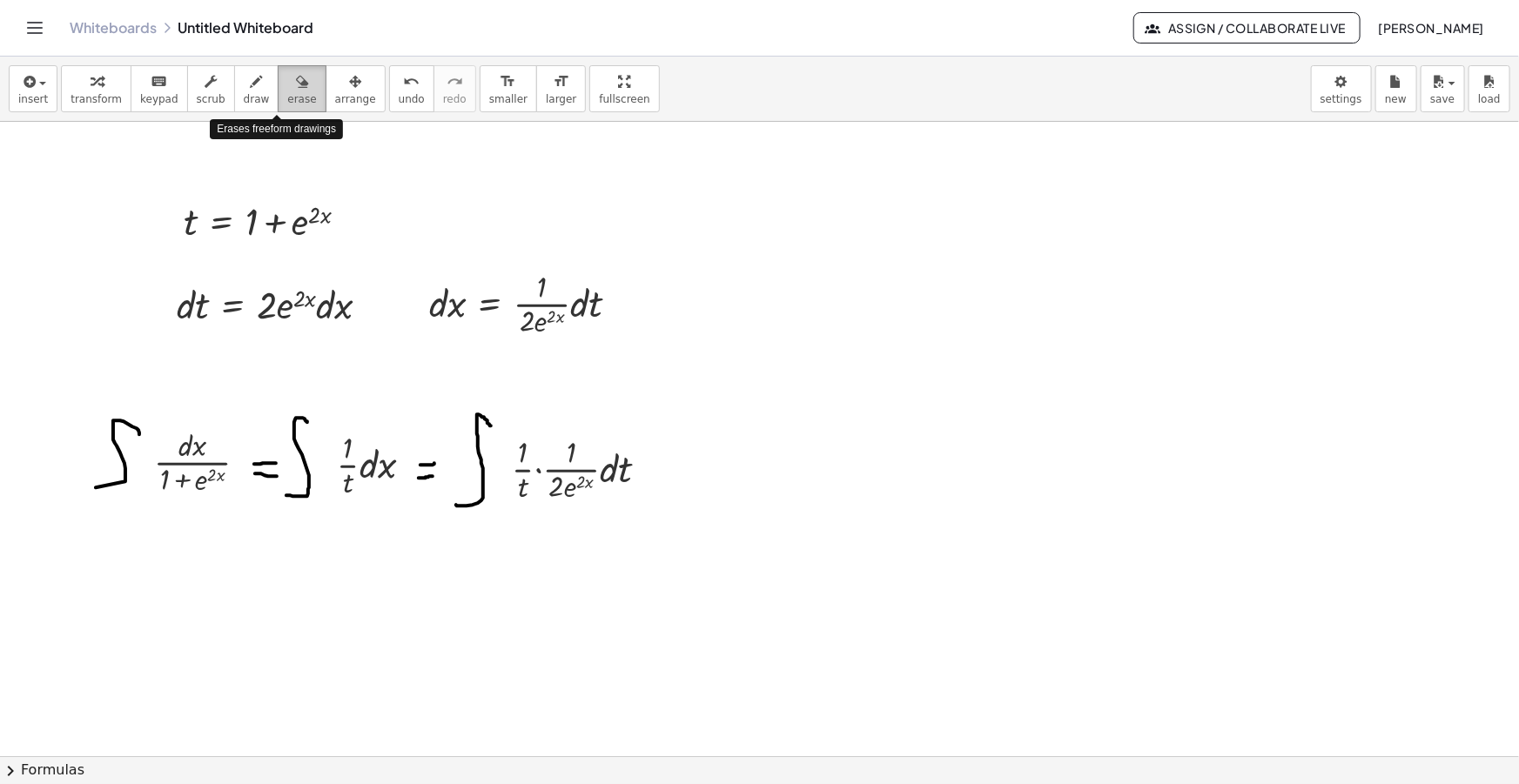
click at [277, 75] on button "erase" at bounding box center [301, 88] width 48 height 47
click at [248, 82] on button "draw" at bounding box center [256, 88] width 45 height 47
drag, startPoint x: 689, startPoint y: 517, endPoint x: 709, endPoint y: 419, distance: 100.0
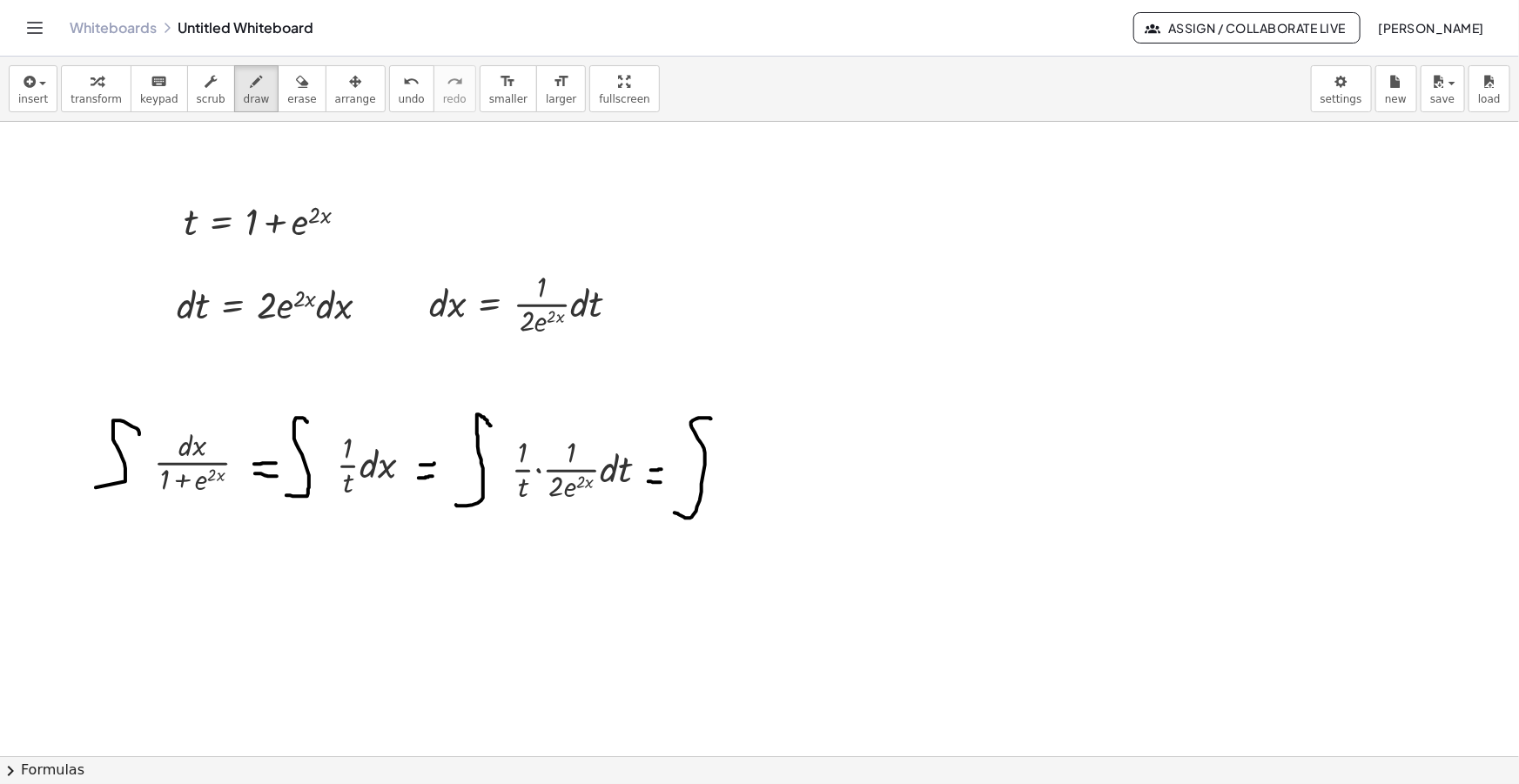
drag, startPoint x: 362, startPoint y: 226, endPoint x: 392, endPoint y: 231, distance: 30.4
drag, startPoint x: 360, startPoint y: 227, endPoint x: 372, endPoint y: 214, distance: 17.7
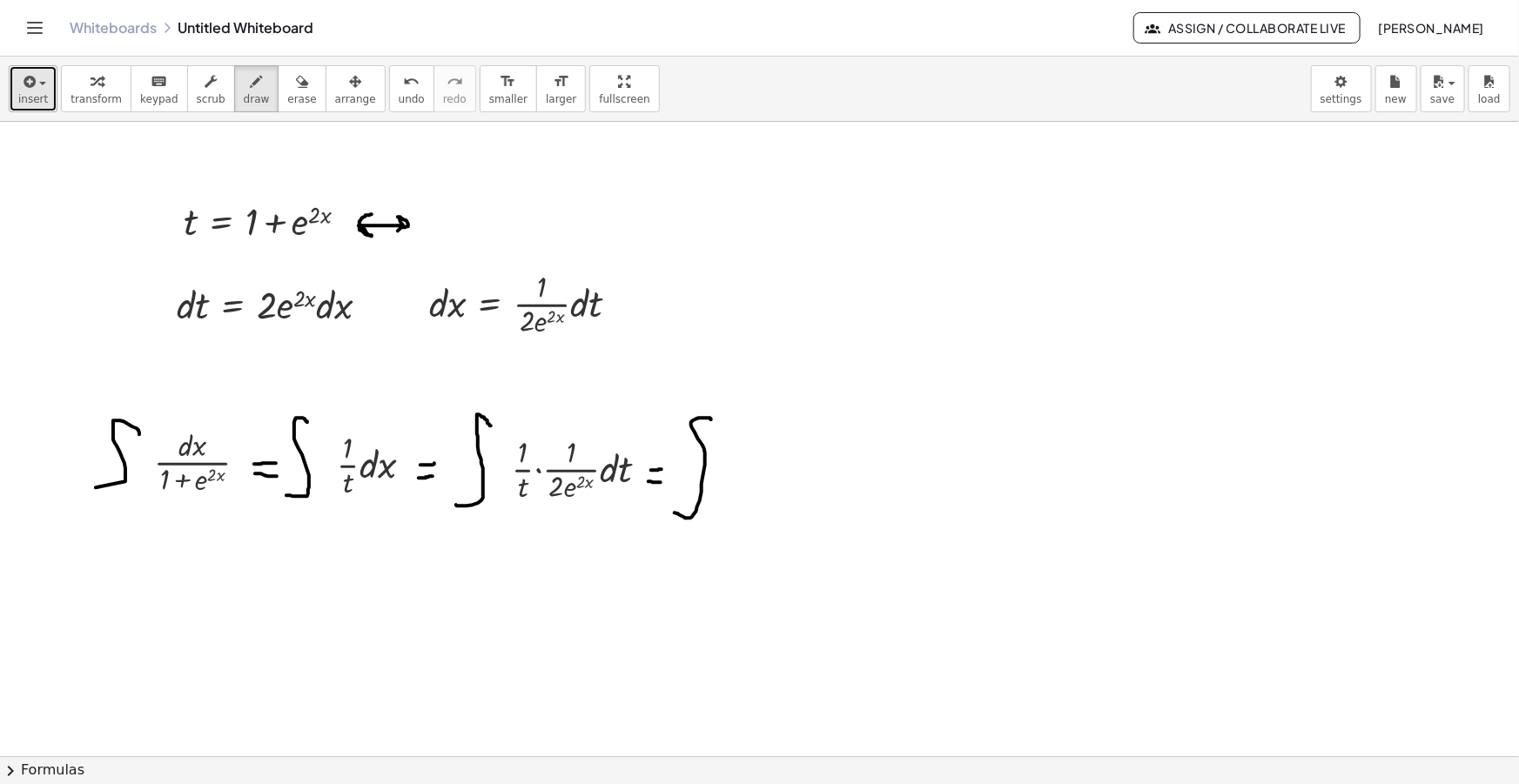
click at [16, 102] on button "insert" at bounding box center [33, 88] width 49 height 47
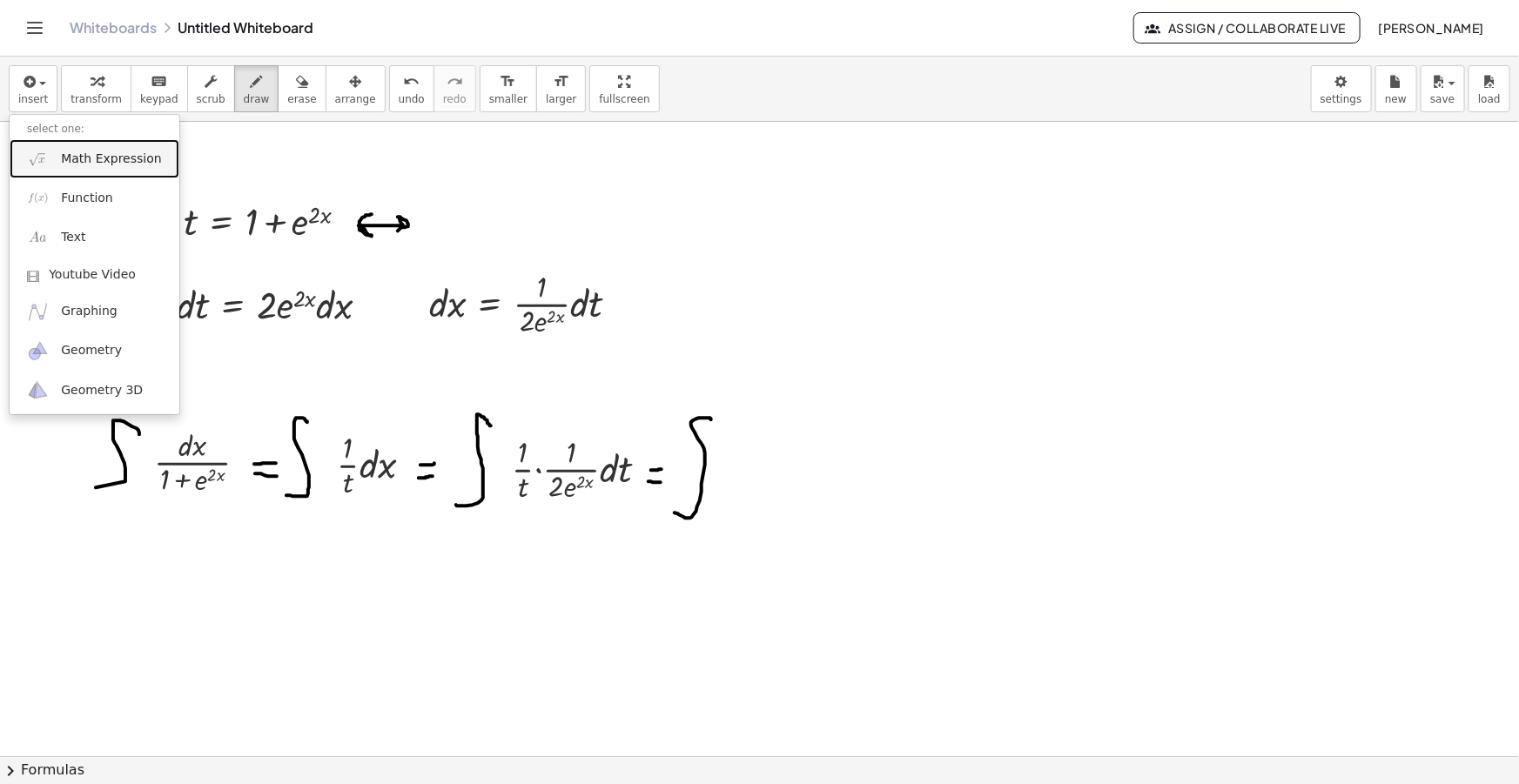
click at [74, 147] on link "Math Expression" at bounding box center [94, 159] width 169 height 39
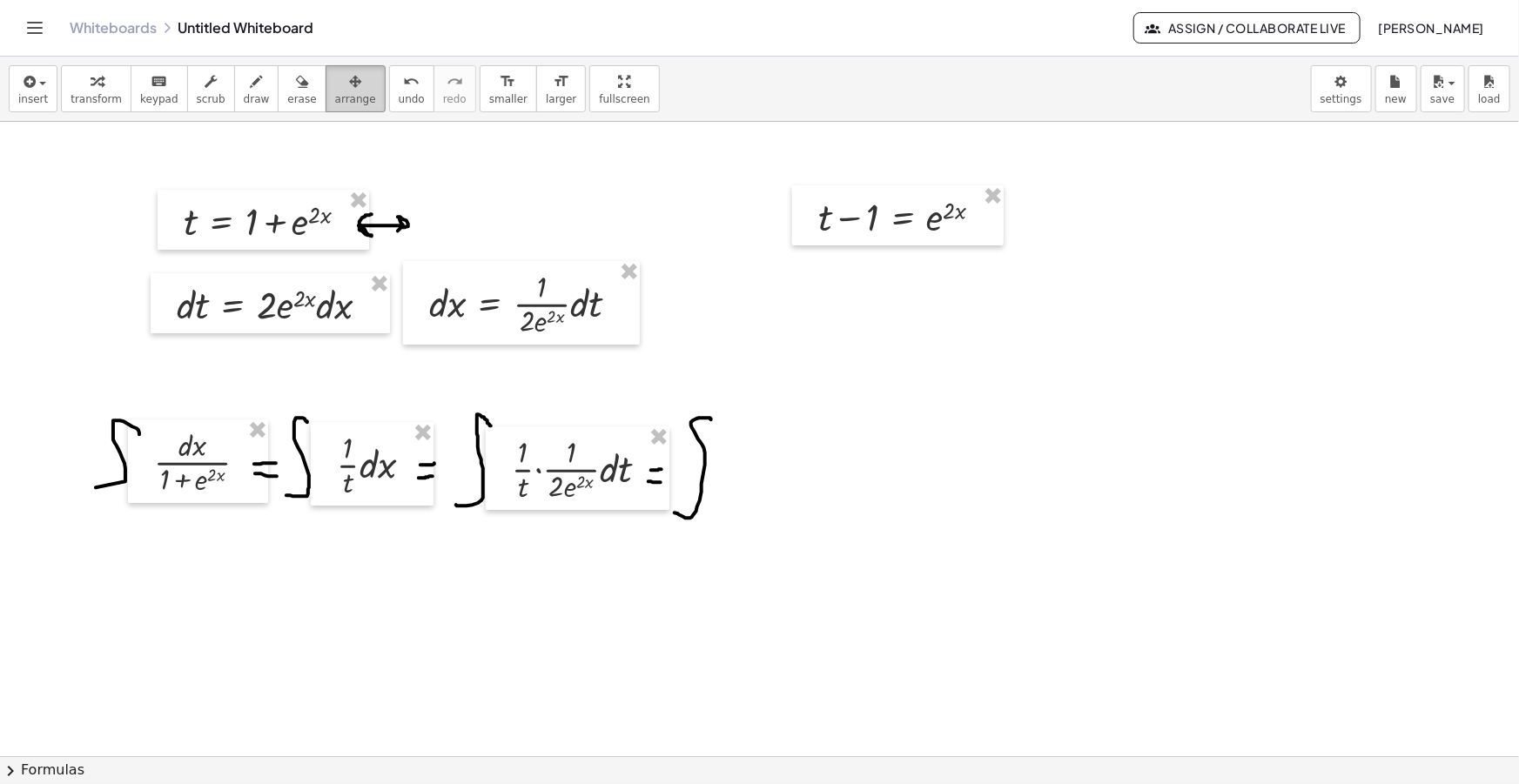
click at [335, 94] on span "arrange" at bounding box center [355, 98] width 41 height 12
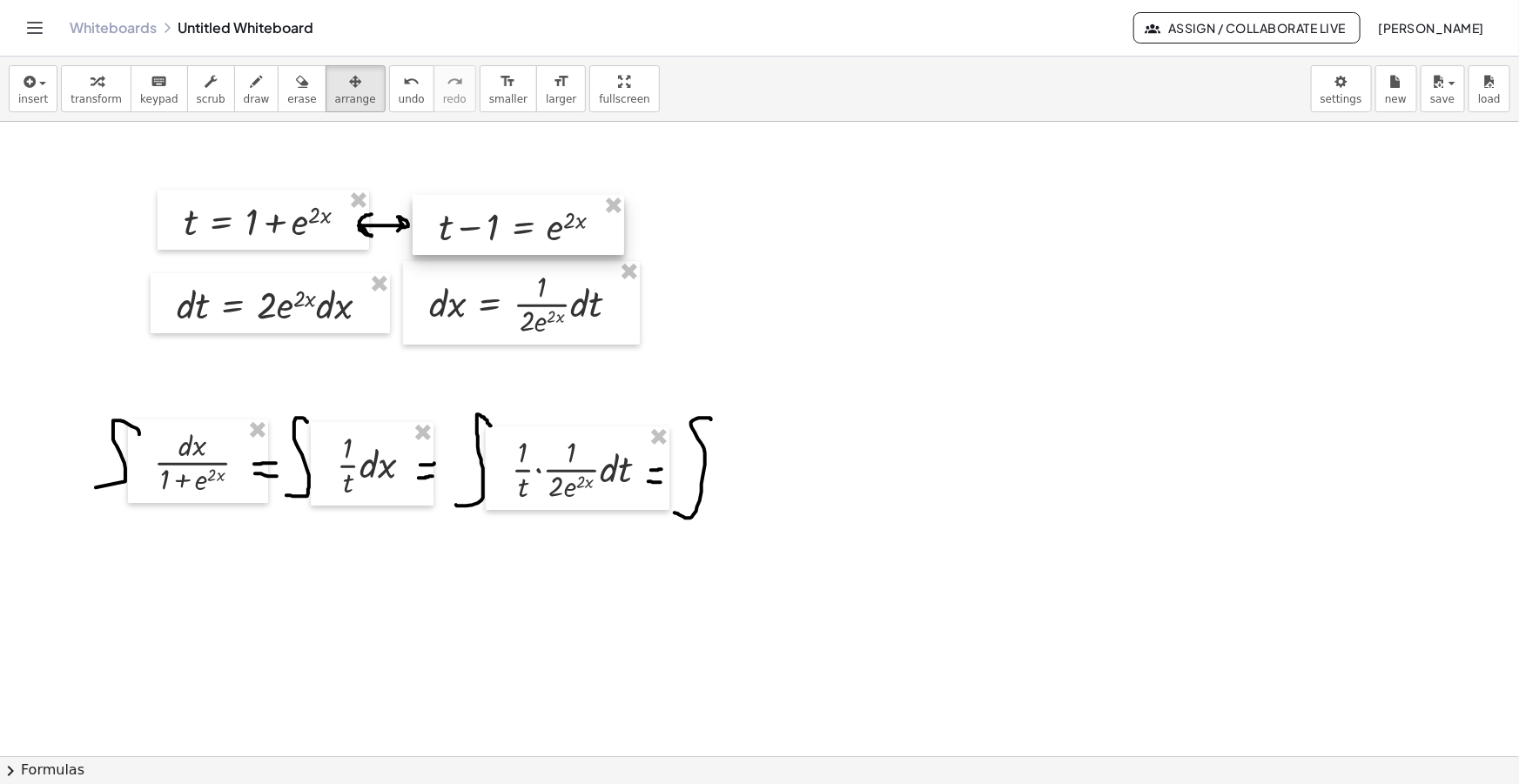
drag, startPoint x: 886, startPoint y: 222, endPoint x: 506, endPoint y: 229, distance: 380.1
click at [506, 229] on div at bounding box center [517, 225] width 211 height 60
click at [251, 85] on icon "button" at bounding box center [256, 82] width 12 height 21
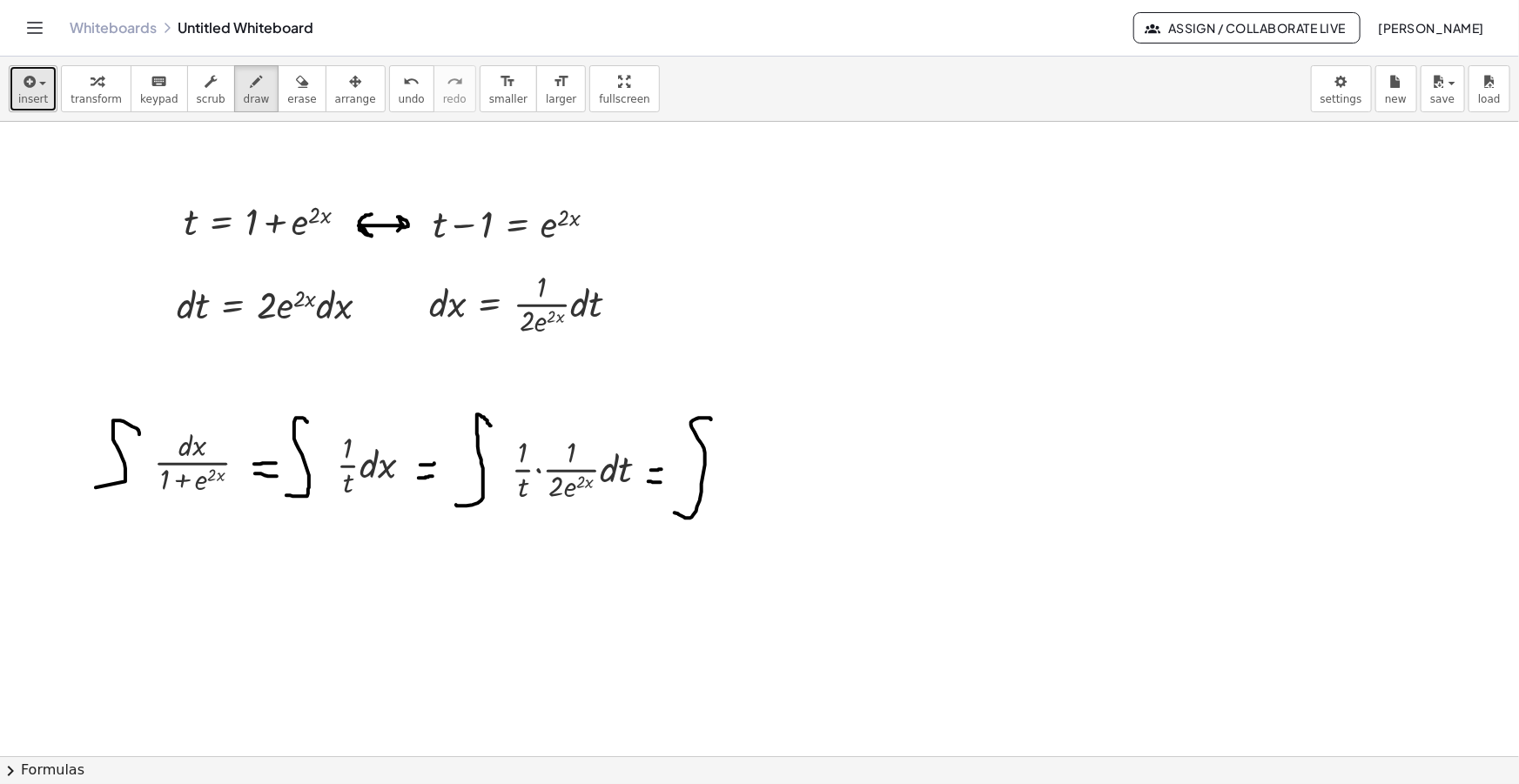
click at [48, 78] on button "insert" at bounding box center [33, 88] width 49 height 47
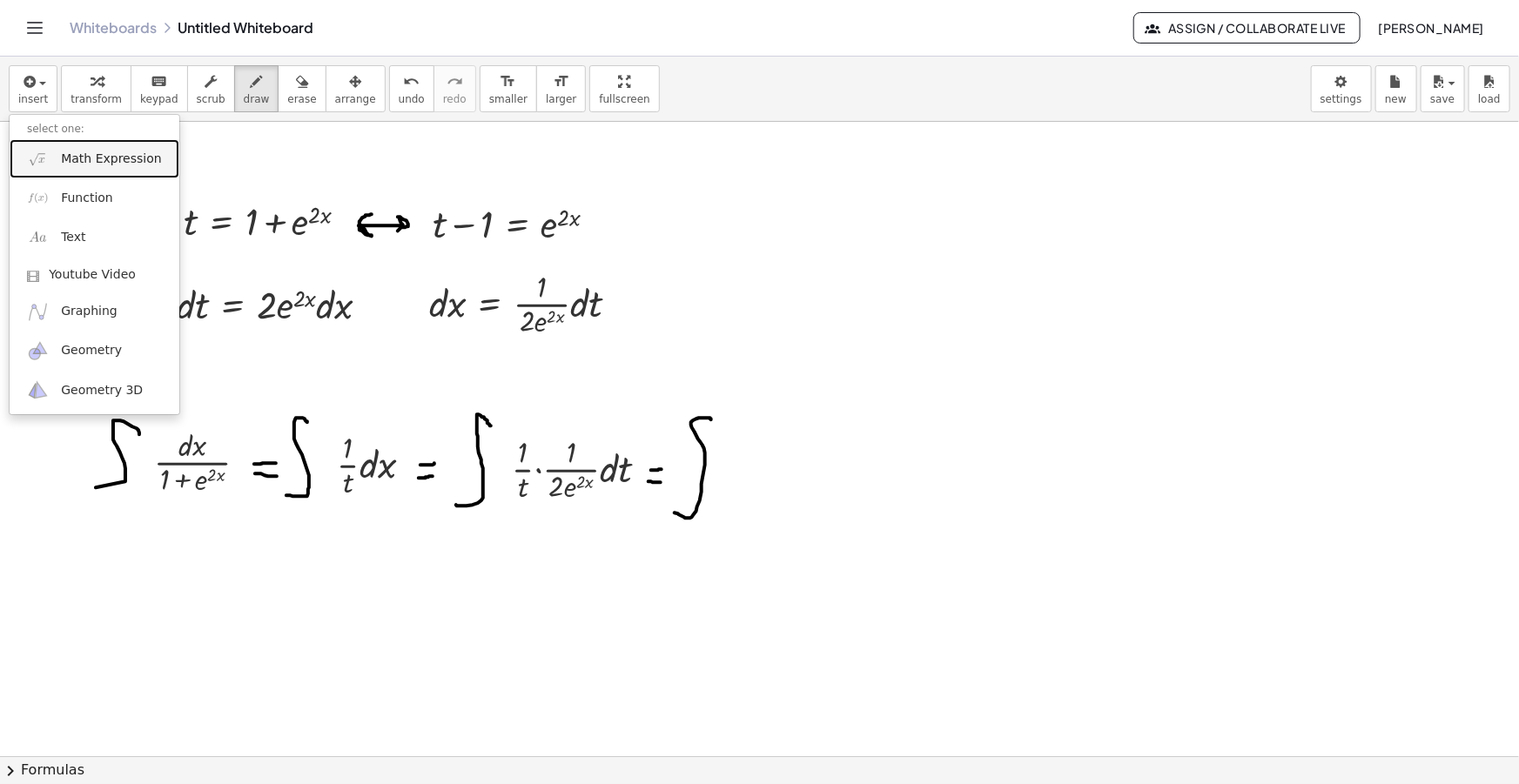
click at [88, 165] on span "Math Expression" at bounding box center [111, 159] width 100 height 17
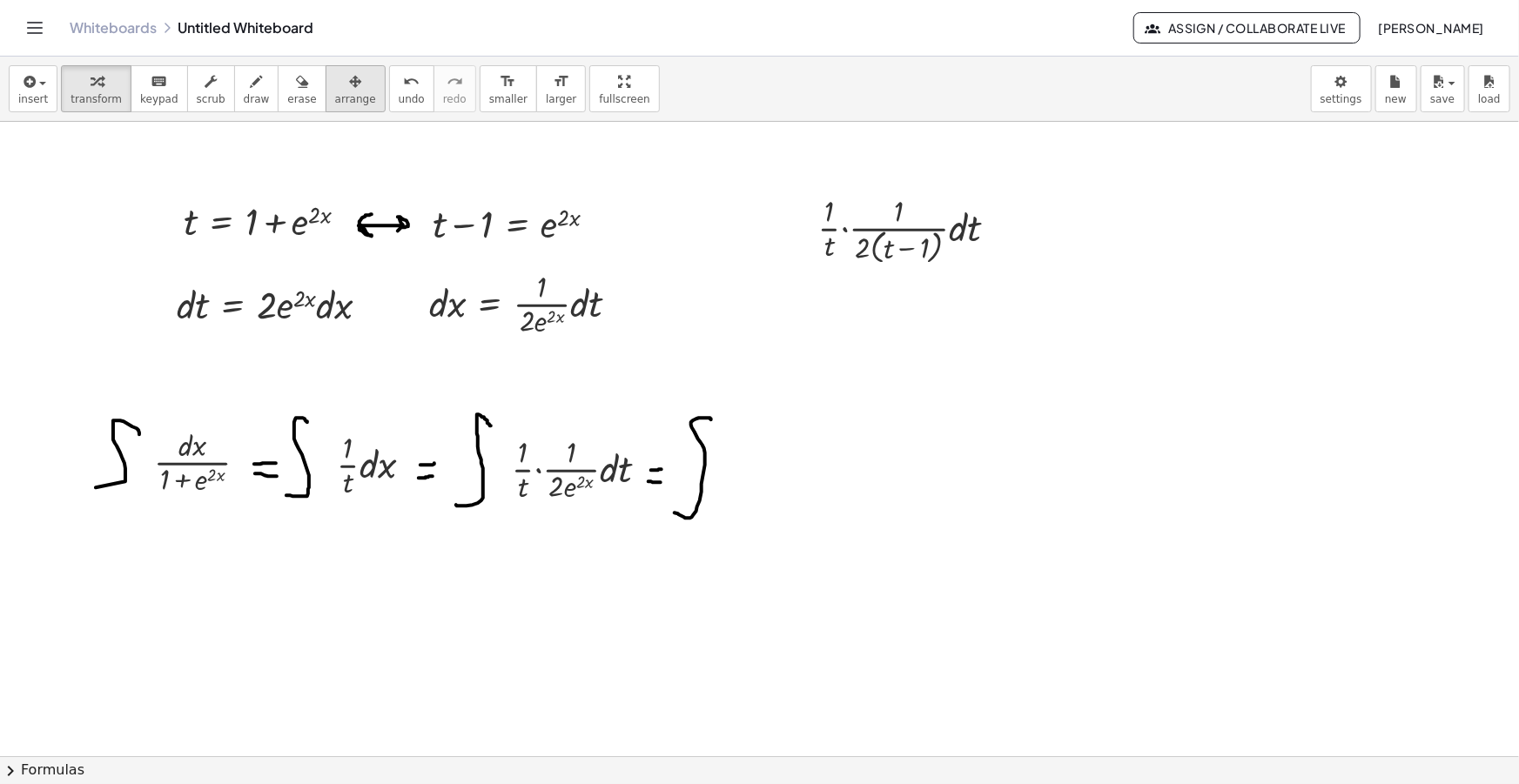
click at [325, 90] on button "arrange" at bounding box center [355, 88] width 60 height 47
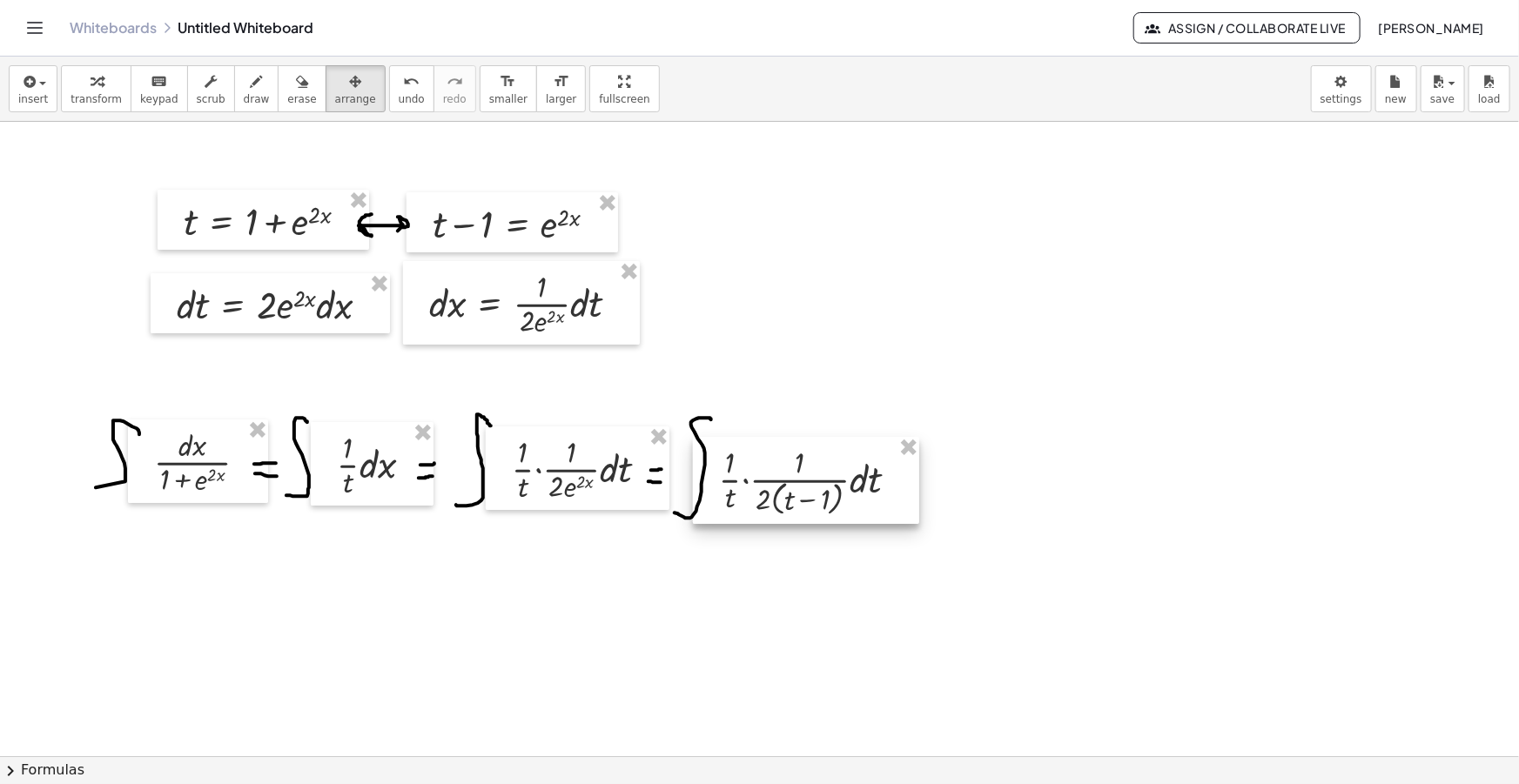
drag, startPoint x: 813, startPoint y: 427, endPoint x: 760, endPoint y: 462, distance: 63.5
click at [760, 462] on div at bounding box center [805, 480] width 227 height 87
click at [244, 93] on span "draw" at bounding box center [256, 98] width 26 height 12
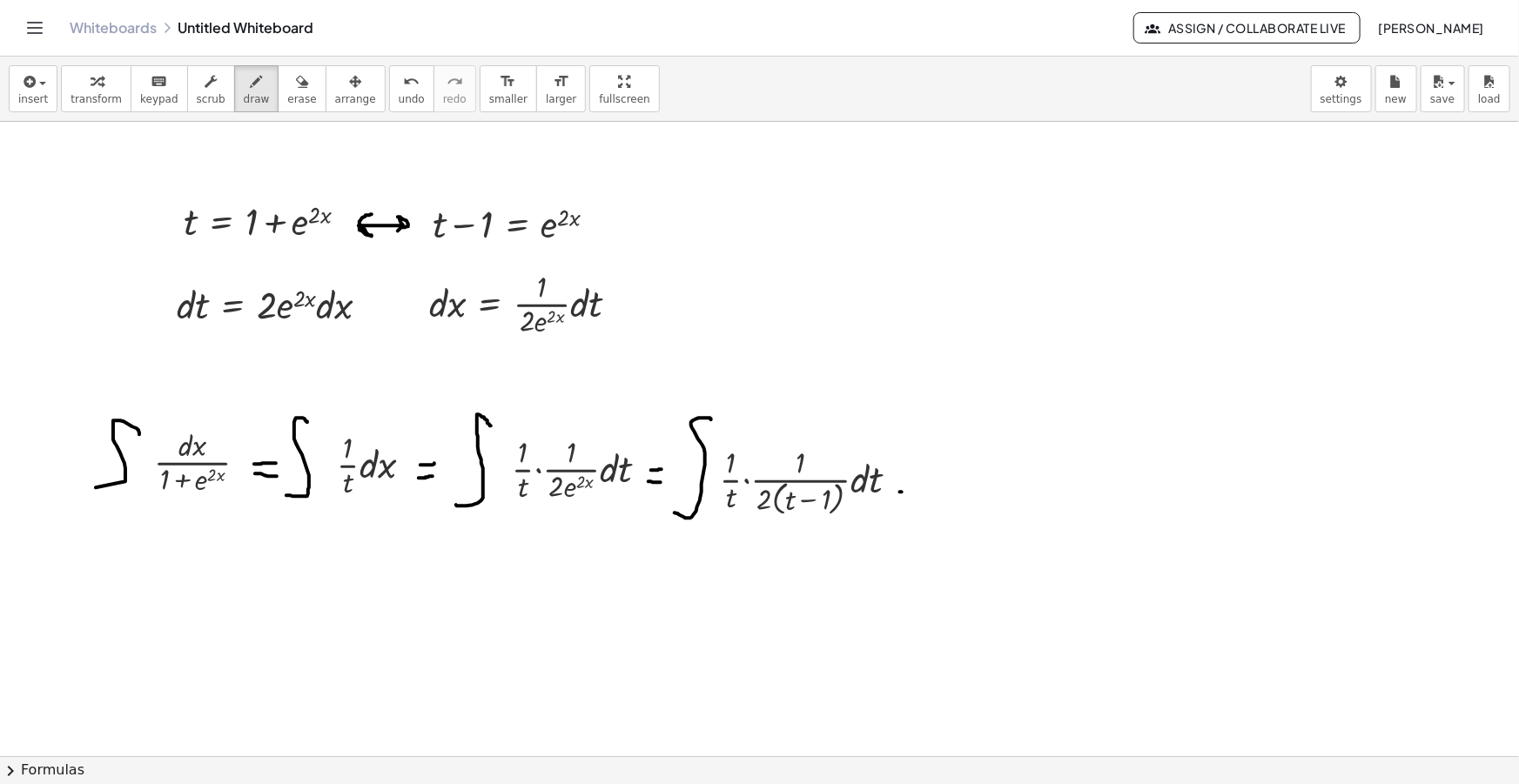
drag, startPoint x: 902, startPoint y: 502, endPoint x: 912, endPoint y: 504, distance: 10.2
drag, startPoint x: 932, startPoint y: 519, endPoint x: 956, endPoint y: 433, distance: 89.3
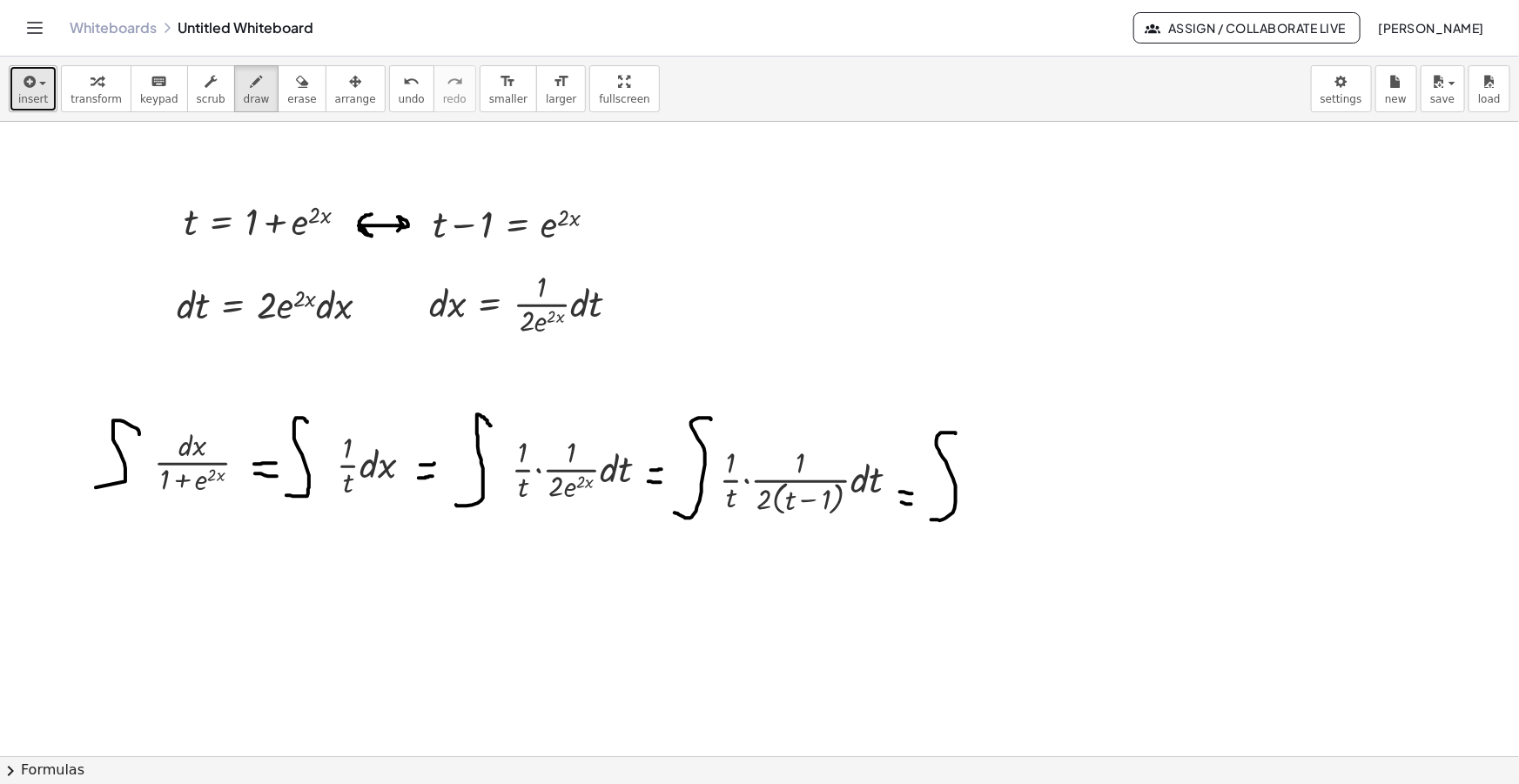
click at [45, 85] on button "insert" at bounding box center [33, 88] width 49 height 47
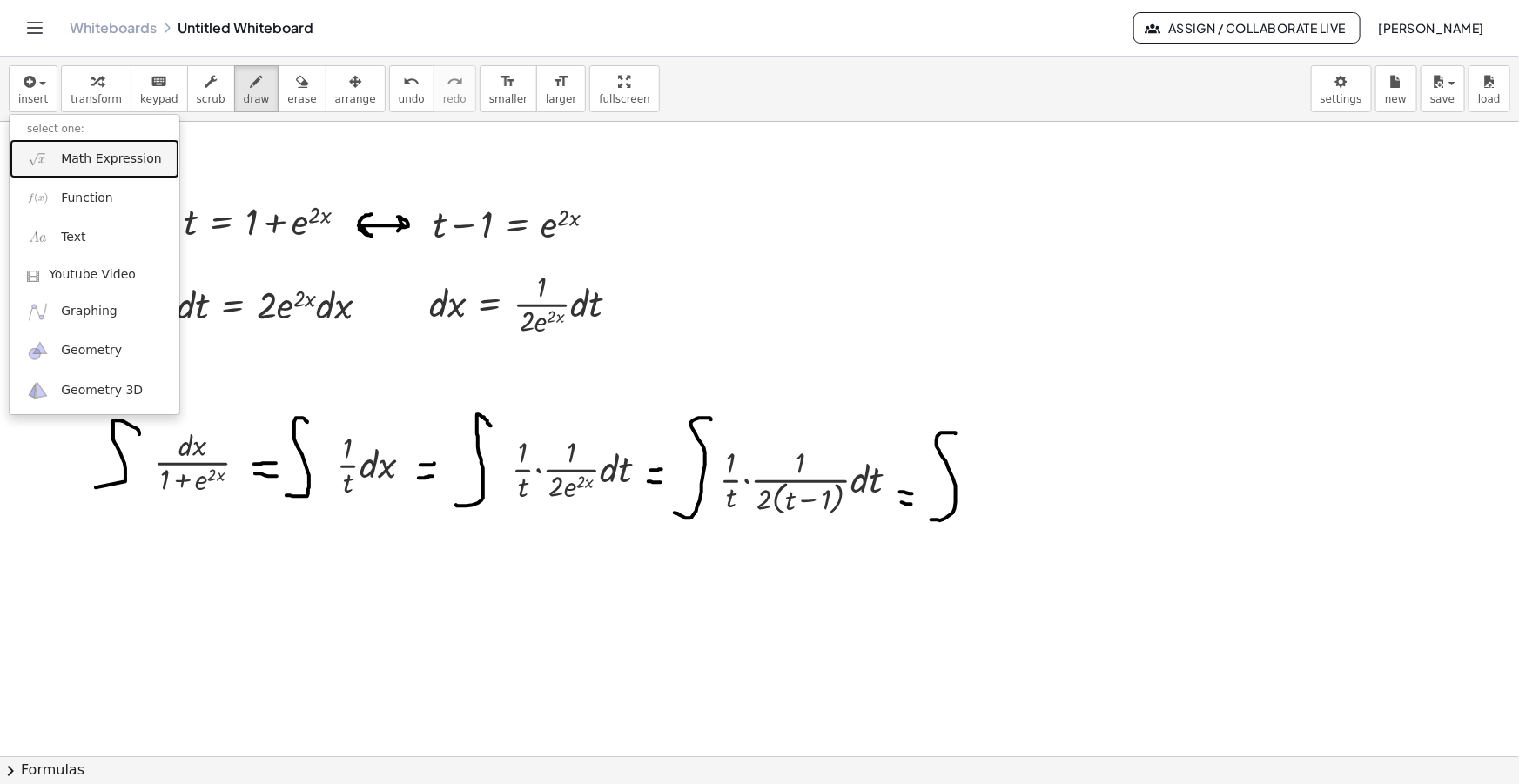
click at [102, 157] on span "Math Expression" at bounding box center [111, 159] width 100 height 17
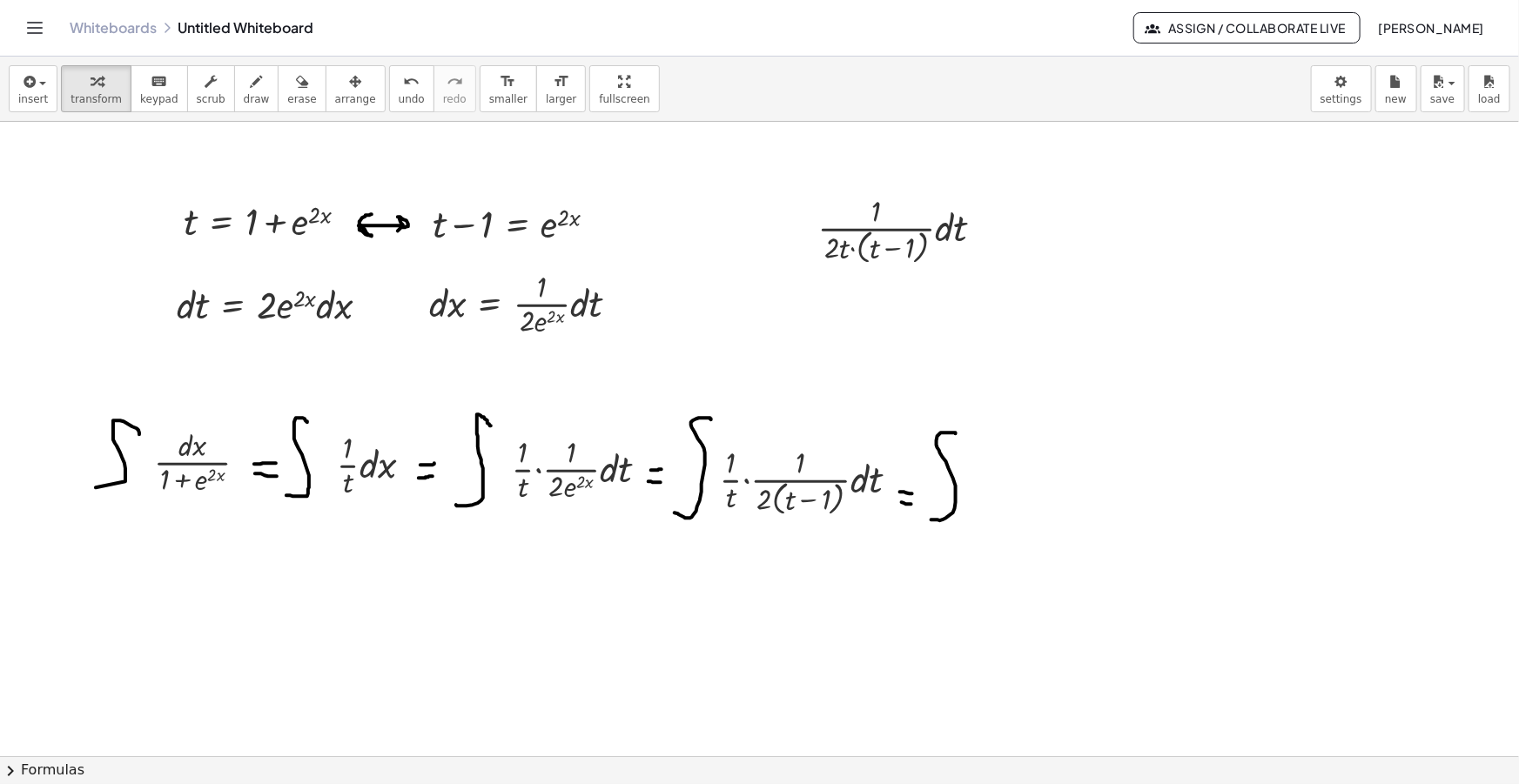
drag, startPoint x: 340, startPoint y: 79, endPoint x: 790, endPoint y: 200, distance: 466.0
click at [339, 77] on button "arrange" at bounding box center [355, 88] width 60 height 47
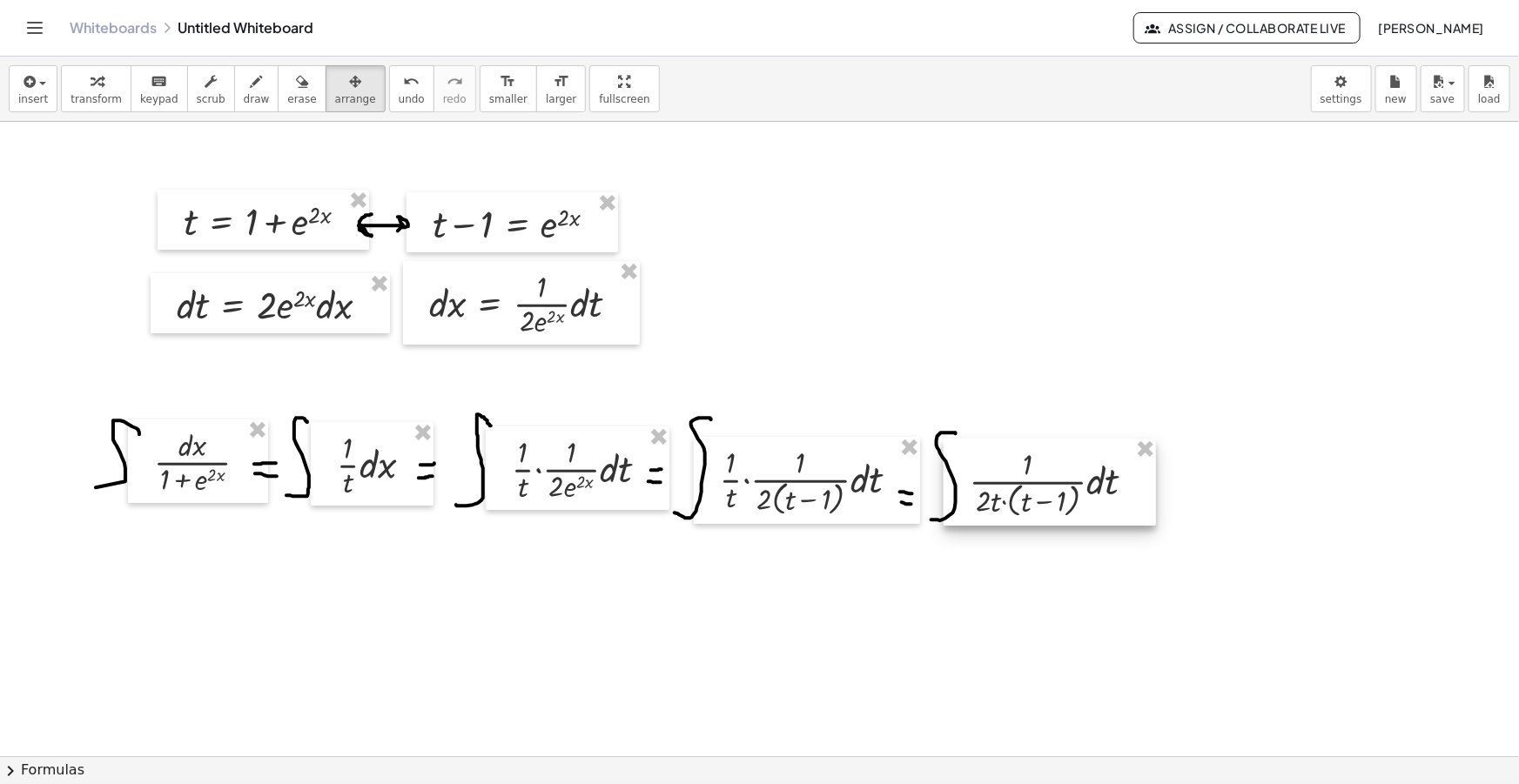
drag, startPoint x: 874, startPoint y: 252, endPoint x: 1025, endPoint y: 506, distance: 295.5
click at [1025, 506] on div at bounding box center [1050, 482] width 212 height 87
